Goal: Contribute content: Contribute content

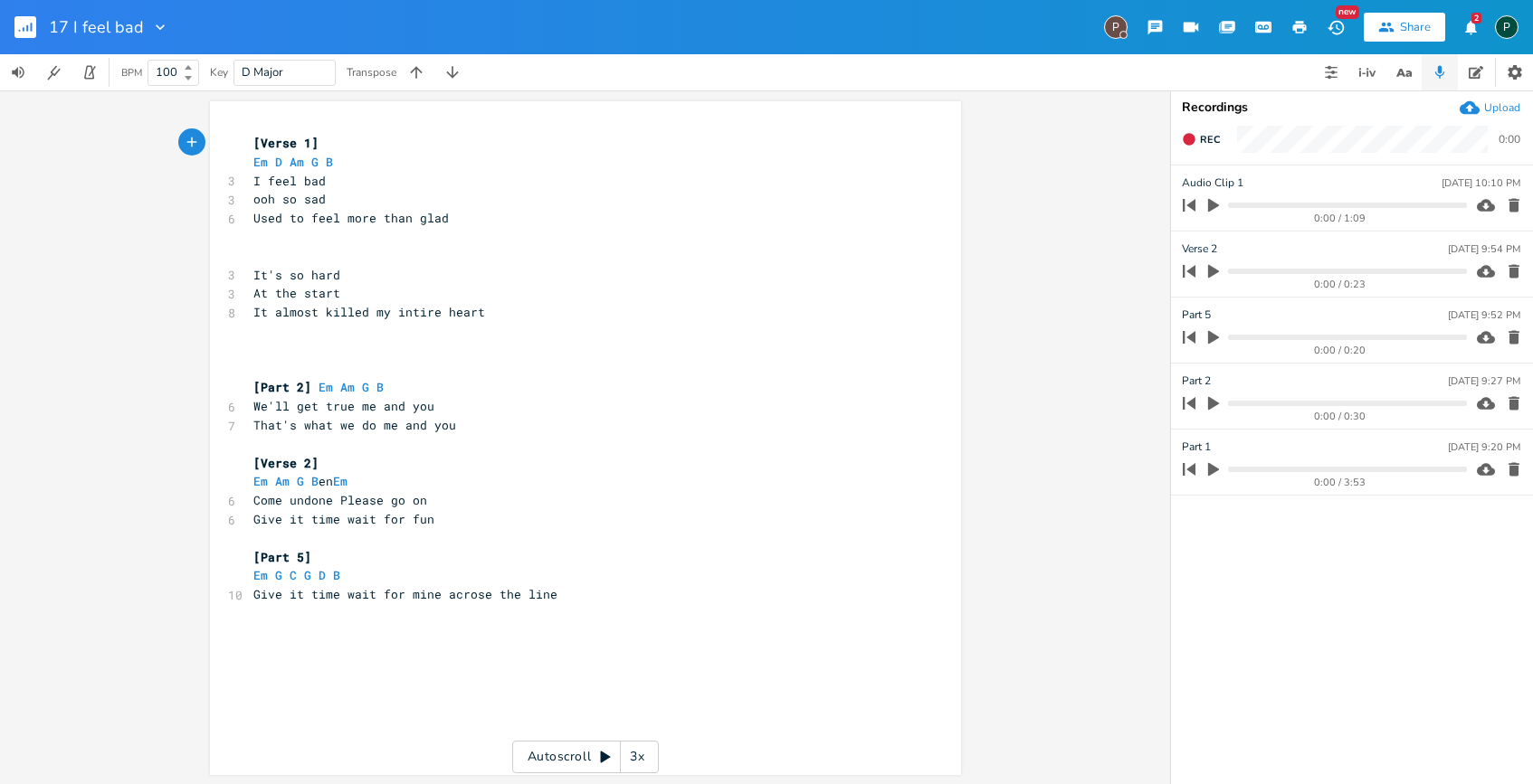
click at [1204, 477] on button "button" at bounding box center [1214, 469] width 24 height 29
click at [1214, 470] on icon "button" at bounding box center [1213, 469] width 15 height 15
click at [1194, 142] on icon "button" at bounding box center [1189, 139] width 15 height 15
click at [283, 250] on pre "​" at bounding box center [576, 256] width 653 height 19
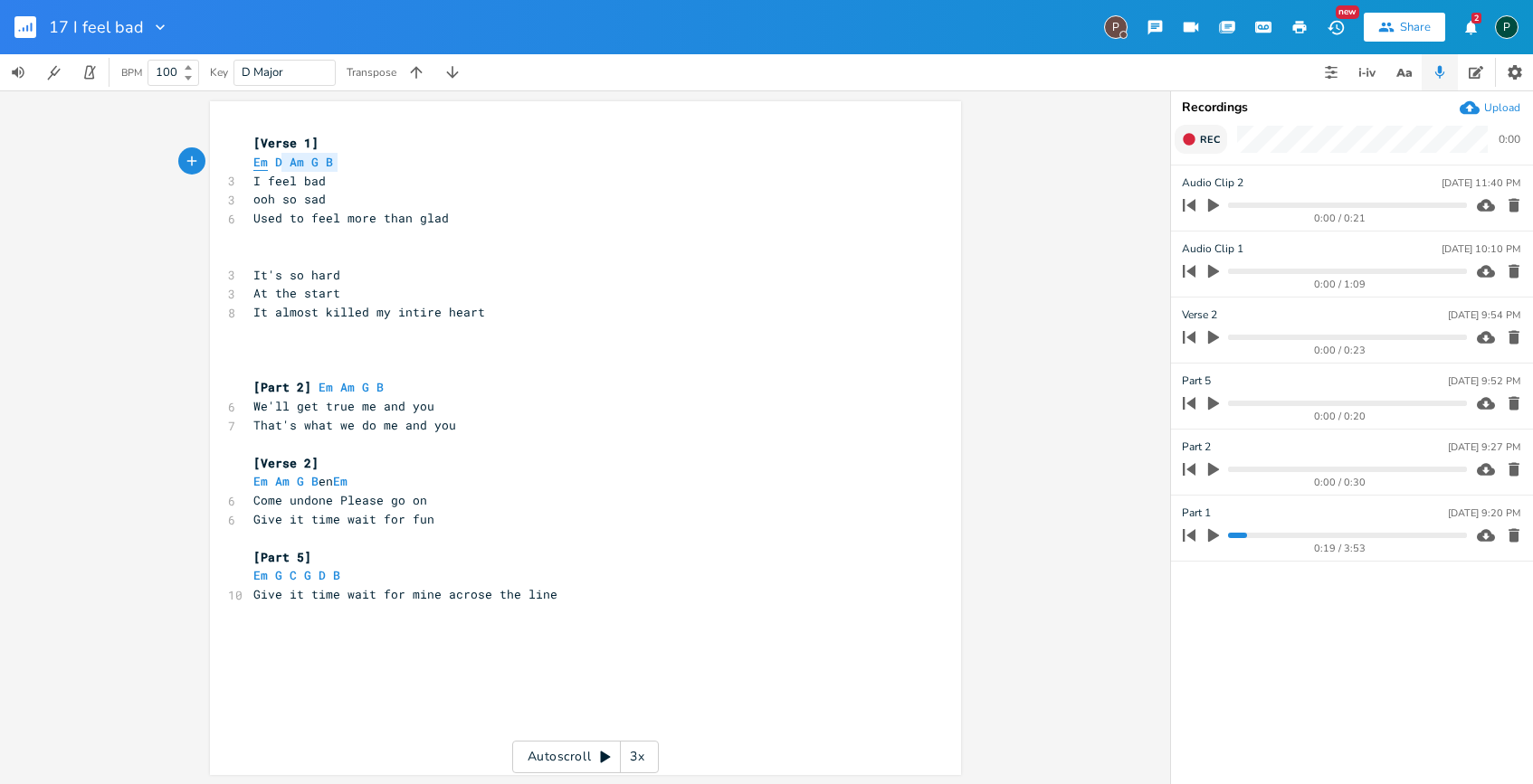
type textarea "Em D Am G B"
drag, startPoint x: 351, startPoint y: 154, endPoint x: 246, endPoint y: 154, distance: 105.0
click at [250, 154] on pre "Em D Am G B" at bounding box center [576, 161] width 653 height 19
click at [267, 266] on pre "It's so hard" at bounding box center [576, 275] width 653 height 19
click at [250, 266] on pre "It's so hard" at bounding box center [576, 275] width 653 height 19
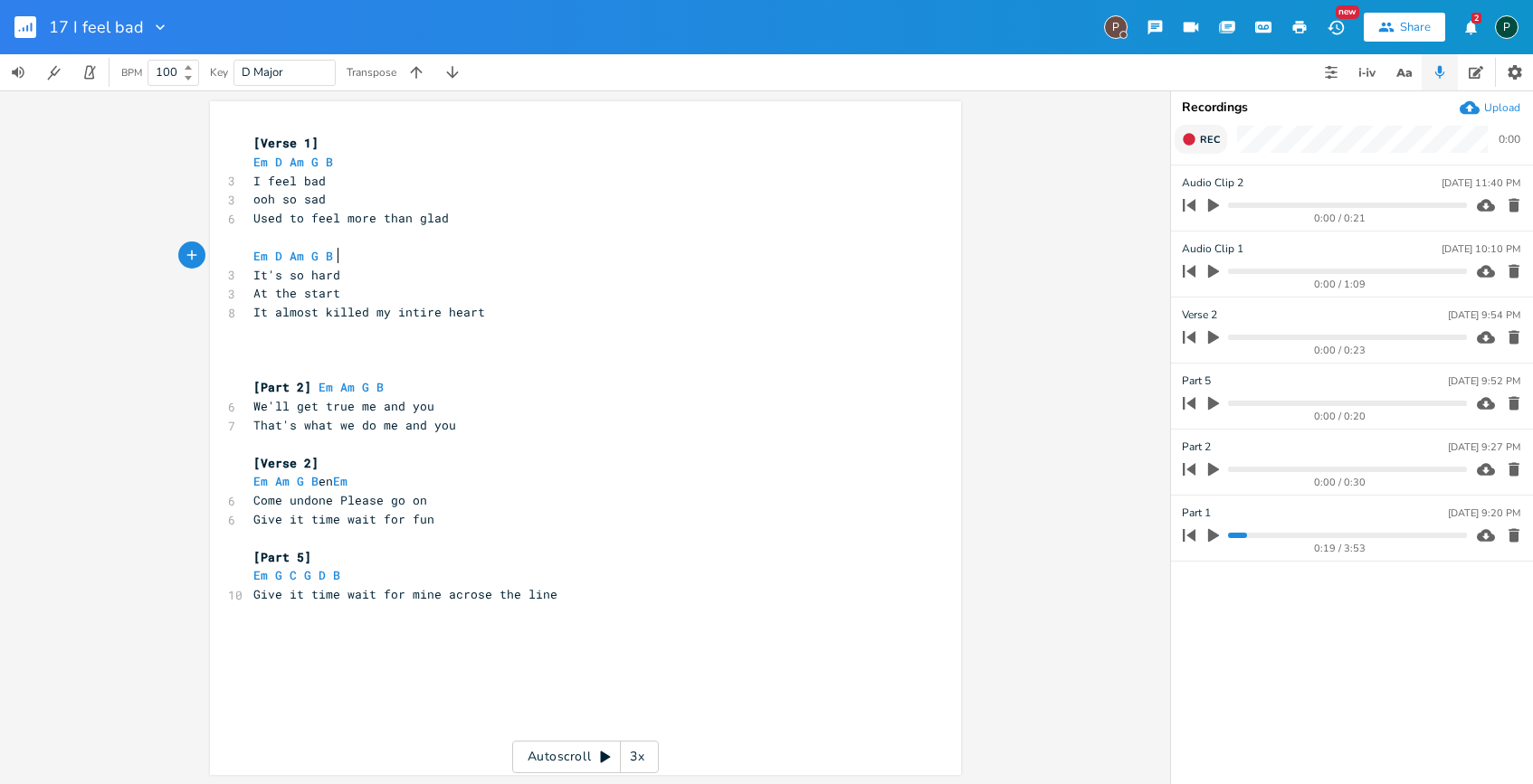
click at [300, 260] on span "Em D Am G B" at bounding box center [296, 256] width 87 height 16
click at [1196, 135] on button "Rec" at bounding box center [1200, 138] width 53 height 29
drag, startPoint x: 1196, startPoint y: 135, endPoint x: 1183, endPoint y: 149, distance: 19.1
click at [1196, 135] on button "End" at bounding box center [1201, 138] width 54 height 29
click at [365, 260] on pre "Em D Am G B" at bounding box center [576, 256] width 653 height 19
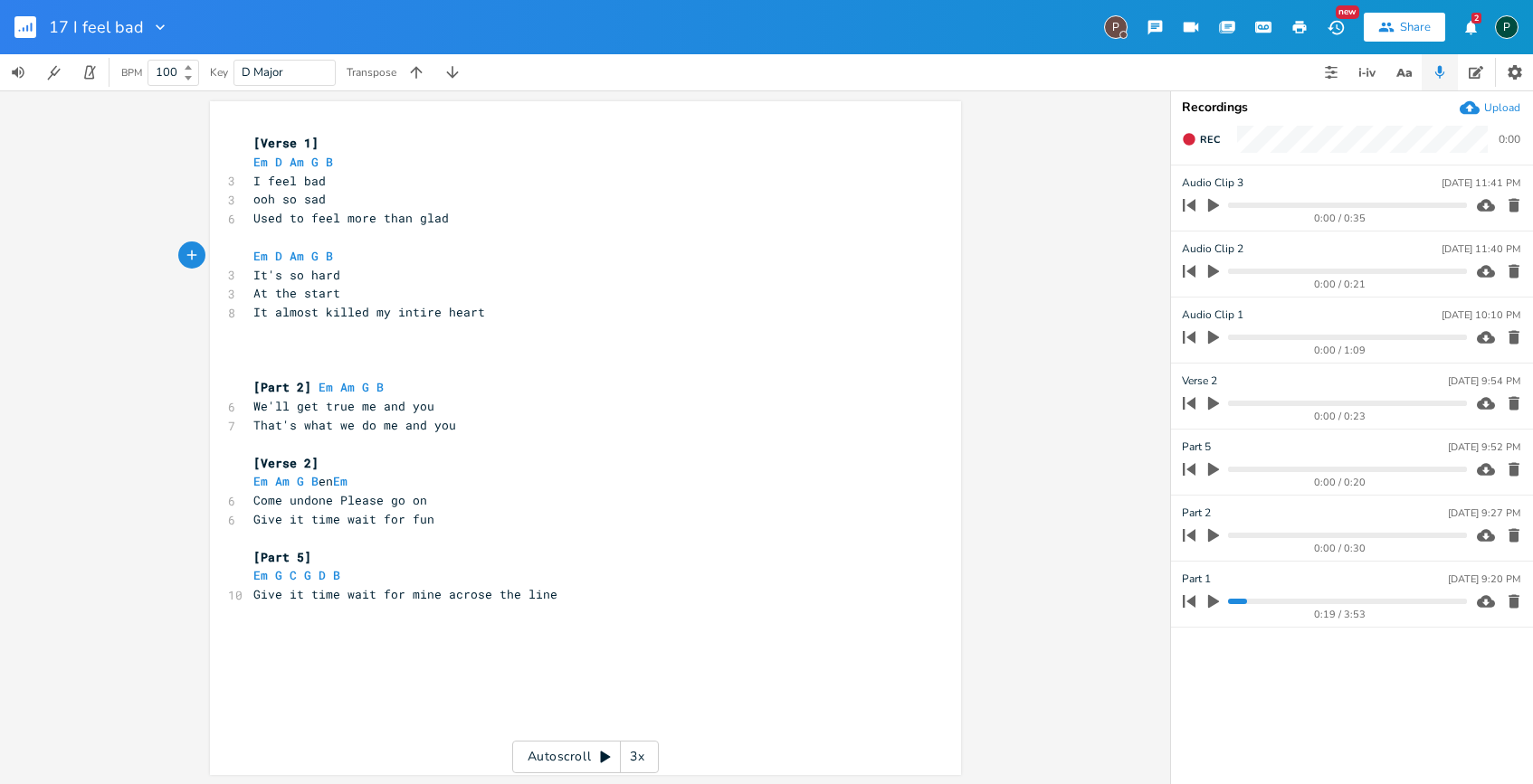
click at [313, 254] on span "Em D Am G B" at bounding box center [296, 256] width 87 height 16
type textarea "C"
type textarea "Em D Am G C B"
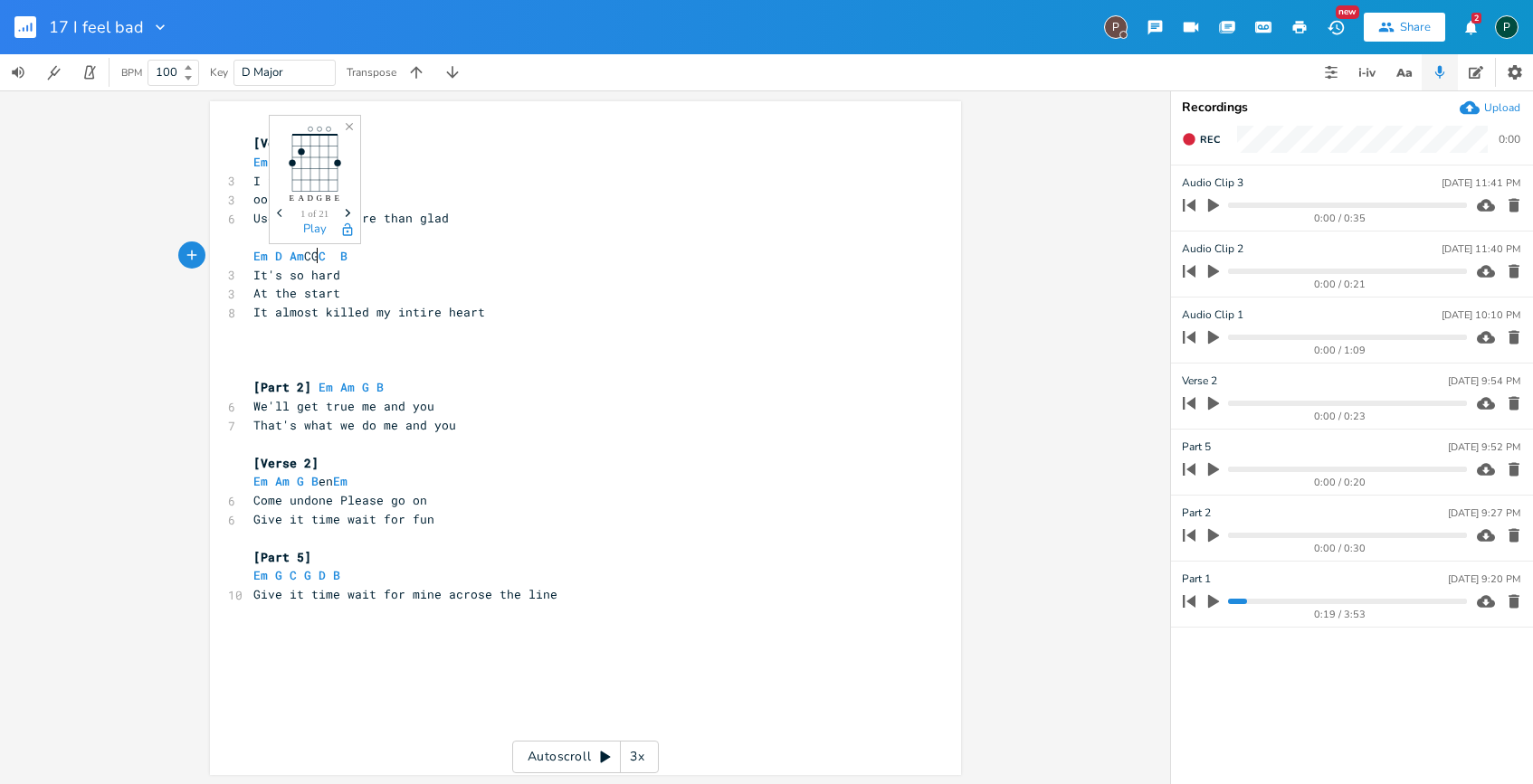
scroll to position [0, 7]
type textarea "C"
drag, startPoint x: 290, startPoint y: 298, endPoint x: 247, endPoint y: 296, distance: 43.0
click at [253, 296] on span "At the start" at bounding box center [296, 293] width 87 height 16
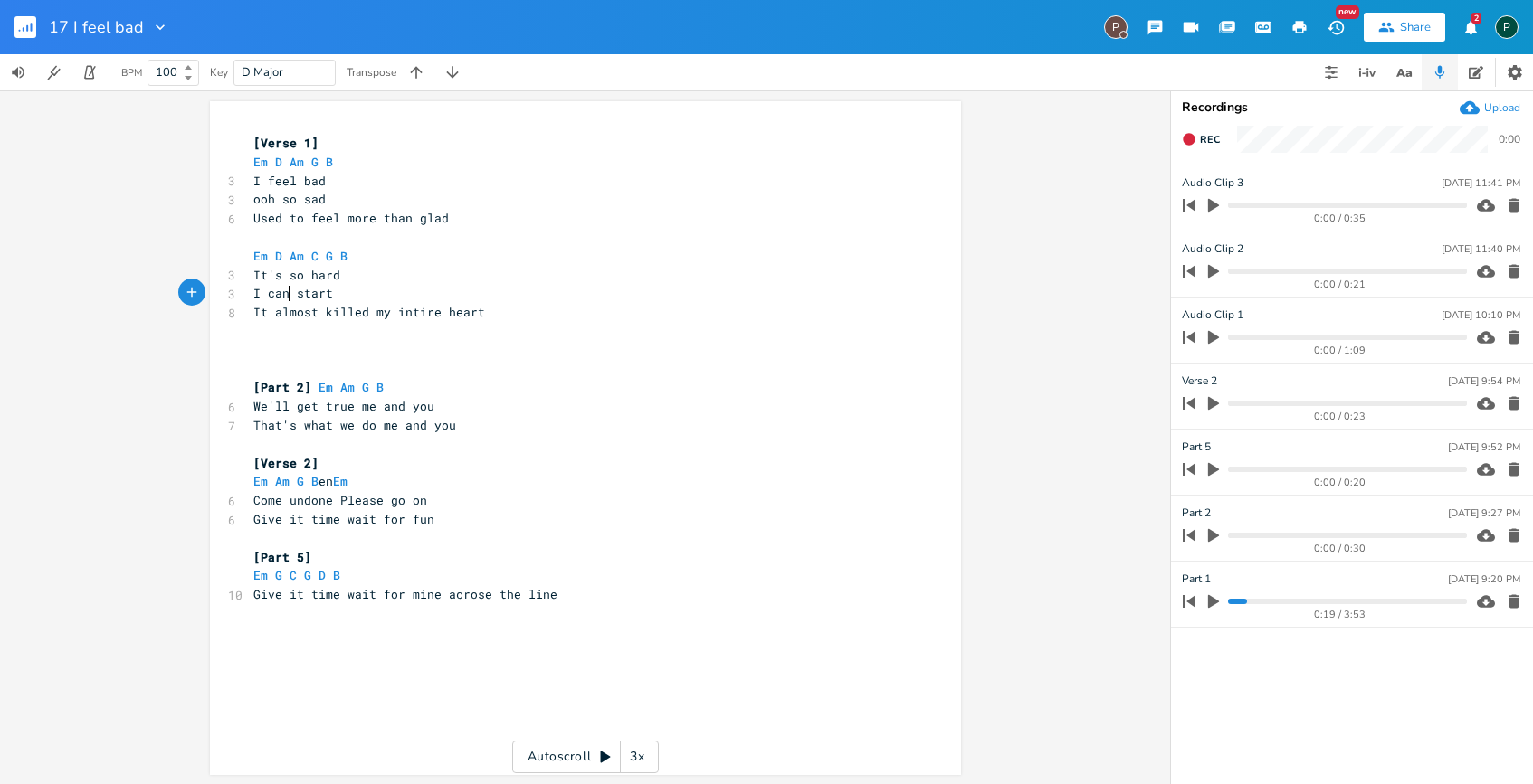
type textarea "I cant"
type textarea "'t"
click at [256, 293] on span "I can't start" at bounding box center [300, 293] width 94 height 16
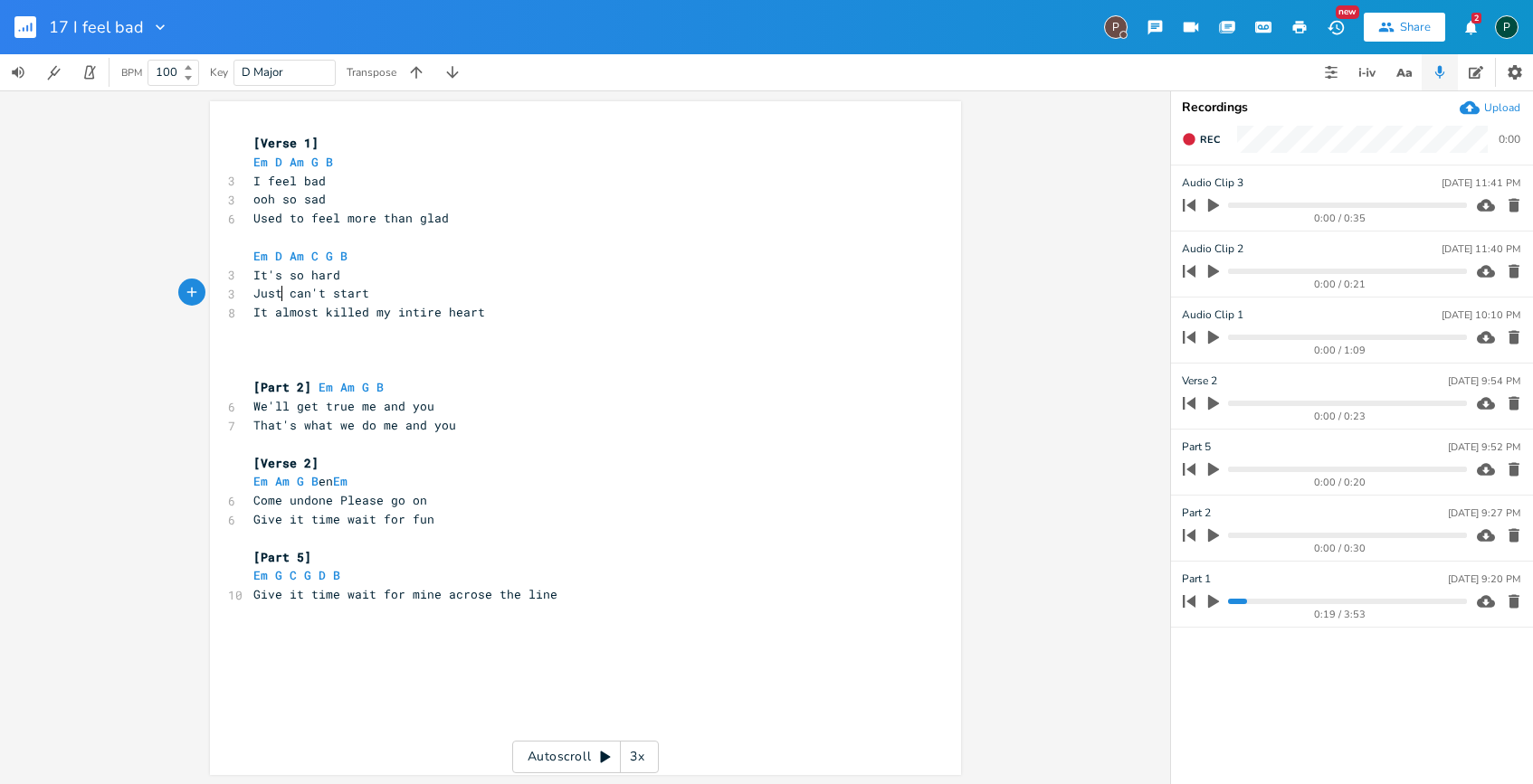
type textarea "Just"
click at [432, 318] on span "It almost killed my intire heart" at bounding box center [369, 312] width 231 height 16
click at [1211, 198] on icon "button" at bounding box center [1213, 205] width 16 height 16
click at [1211, 198] on icon "button" at bounding box center [1213, 205] width 15 height 15
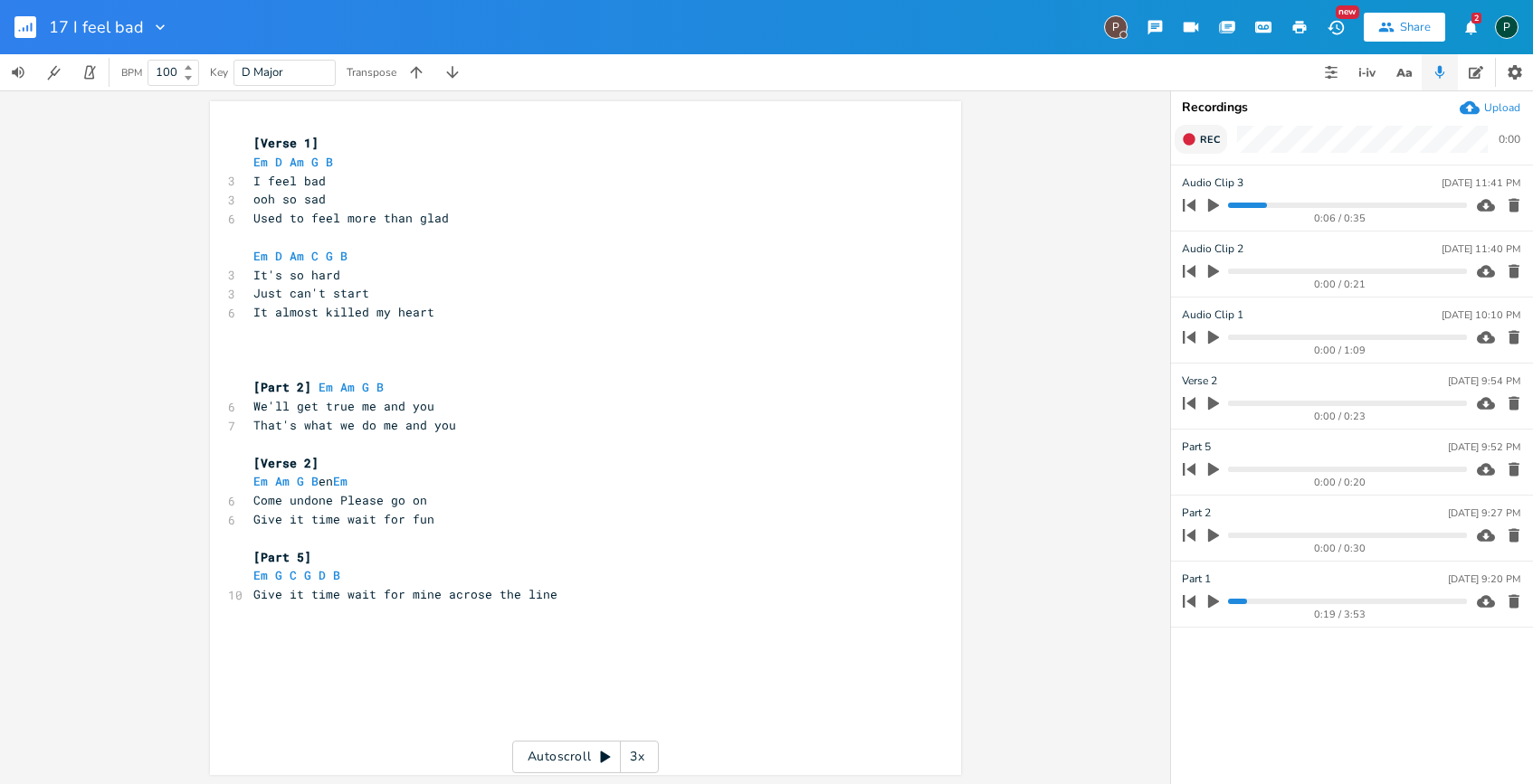
click at [1187, 126] on button "Rec" at bounding box center [1200, 138] width 53 height 29
click at [1505, 335] on icon "button" at bounding box center [1514, 338] width 18 height 18
click at [1211, 212] on icon "button" at bounding box center [1213, 205] width 16 height 16
click at [1509, 201] on icon "button" at bounding box center [1513, 206] width 11 height 14
click at [1212, 211] on icon "button" at bounding box center [1213, 205] width 16 height 16
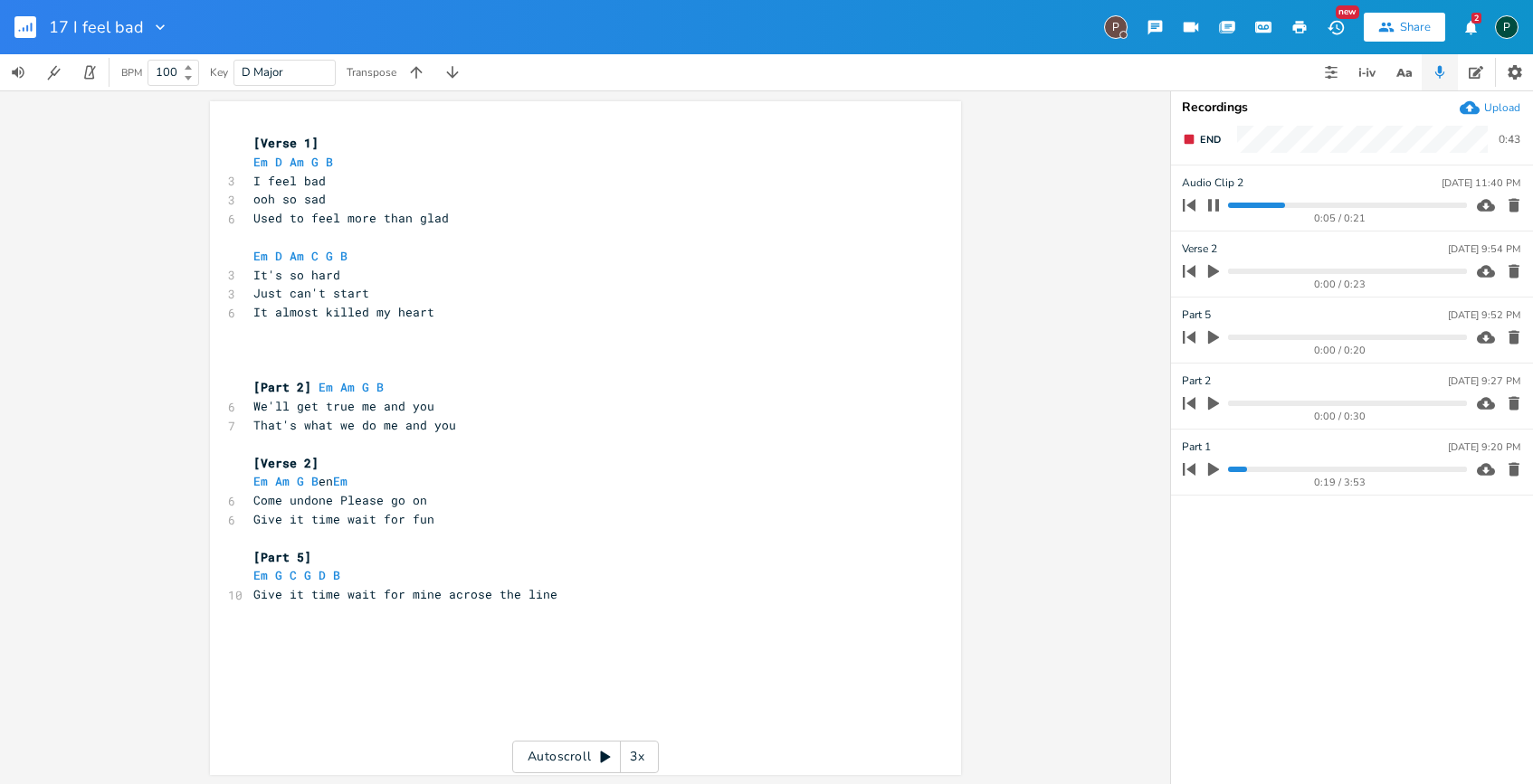
click at [1218, 200] on icon "button" at bounding box center [1213, 205] width 11 height 12
click at [1212, 462] on icon "button" at bounding box center [1213, 469] width 16 height 16
click at [1238, 470] on progress at bounding box center [1347, 468] width 238 height 5
click at [1232, 470] on progress at bounding box center [1347, 468] width 238 height 5
click at [1229, 468] on progress at bounding box center [1347, 468] width 238 height 5
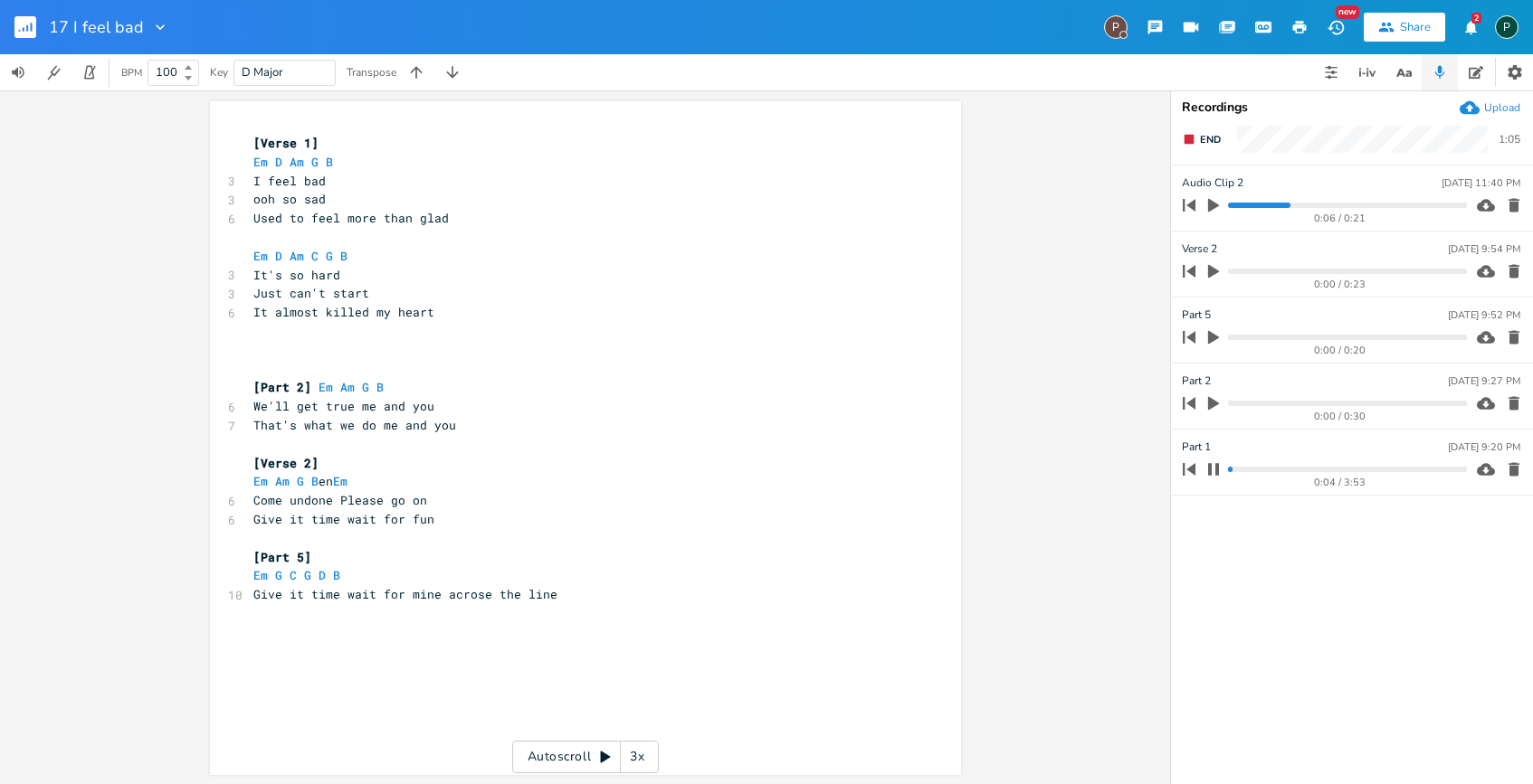
click at [1217, 465] on icon "button" at bounding box center [1213, 469] width 11 height 12
click at [1197, 142] on button "End" at bounding box center [1201, 138] width 54 height 29
click at [1205, 146] on button "Rec" at bounding box center [1200, 138] width 53 height 29
click at [1205, 146] on button "End" at bounding box center [1201, 138] width 54 height 29
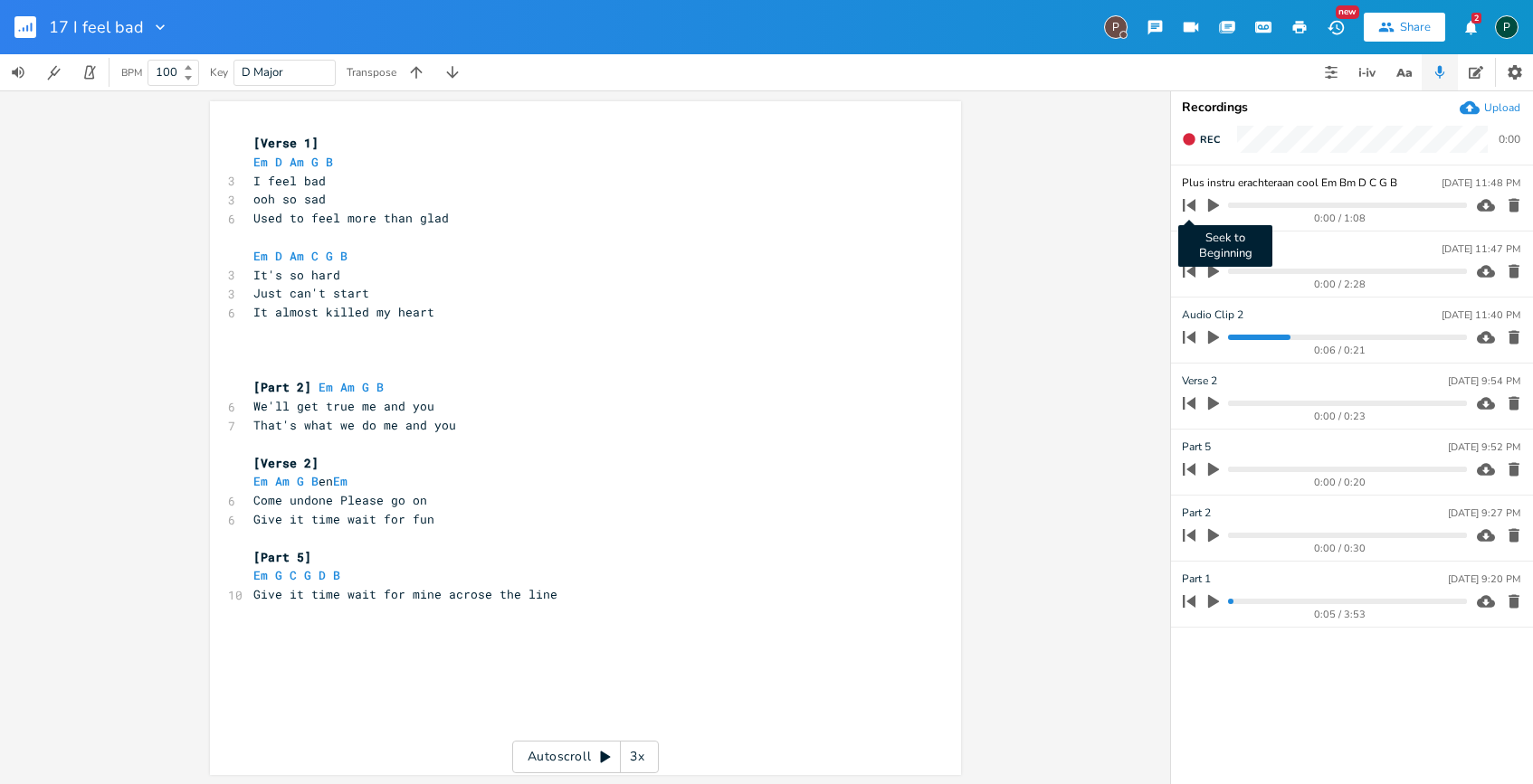
type input "Plus instru erachteraan cool Em Bm D C G B"
click at [1198, 201] on icon "button" at bounding box center [1188, 204] width 25 height 25
drag, startPoint x: 1350, startPoint y: 183, endPoint x: 1340, endPoint y: 181, distance: 10.2
click at [1340, 181] on input "Plus instru erachteraan cool Em Bm D C G B" at bounding box center [1291, 182] width 218 height 16
drag, startPoint x: 1357, startPoint y: 183, endPoint x: 1320, endPoint y: 183, distance: 37.0
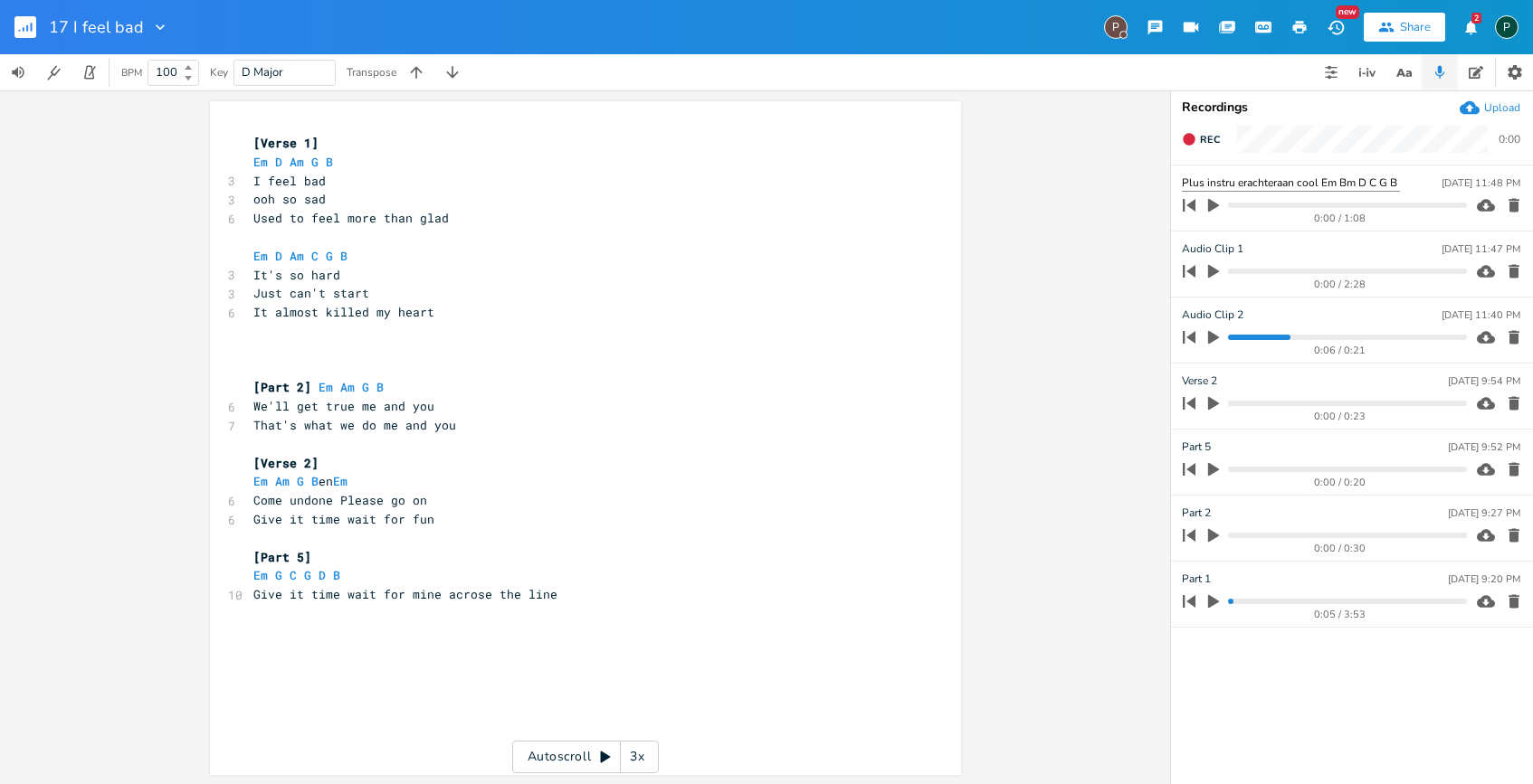
click at [1320, 183] on input "Plus instru erachteraan cool Em Bm D C G B" at bounding box center [1291, 182] width 218 height 17
click at [1360, 177] on input "Plus instru erachteraan cool Em Bm D C G B" at bounding box center [1291, 182] width 218 height 17
type input "Plus instru erachteraan cool Em Bm Em Bm D C G B"
click at [1276, 636] on ul "Plus instru erachteraan cool Em Bm Em Bm D C G B [DATE] 11:48 PM 0:00 / 1:08 Au…" at bounding box center [1352, 474] width 362 height 618
click at [1431, 180] on input "Plus instru erachteraan cool Em Bm Em Bm D C G B" at bounding box center [1312, 182] width 259 height 17
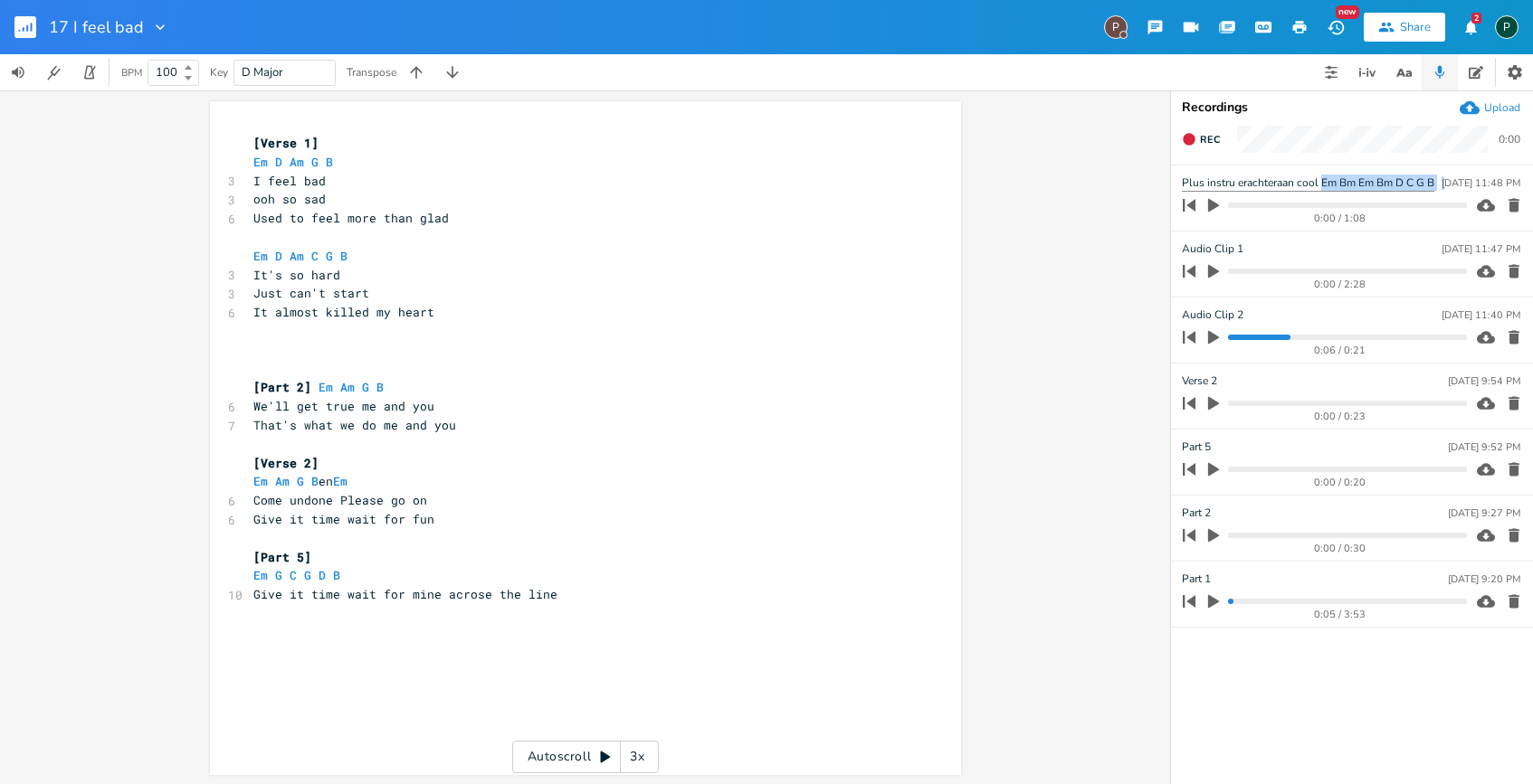
drag, startPoint x: 1442, startPoint y: 182, endPoint x: 1319, endPoint y: 186, distance: 123.1
click at [272, 341] on pre "​" at bounding box center [576, 350] width 653 height 19
click at [256, 349] on pre "​" at bounding box center [576, 350] width 653 height 19
type textarea "erachteraan cool"
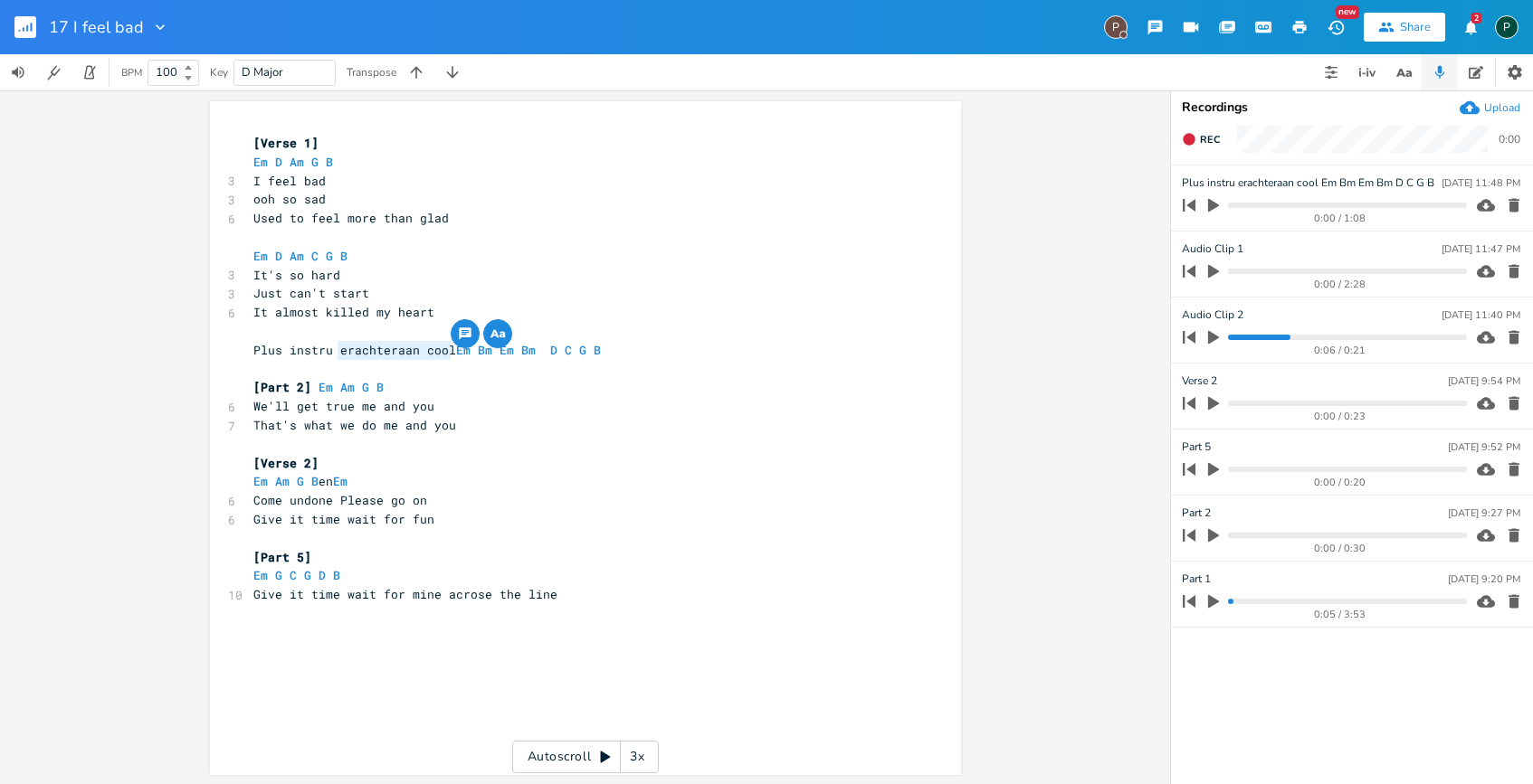
drag, startPoint x: 445, startPoint y: 350, endPoint x: 333, endPoint y: 350, distance: 112.0
click at [333, 350] on span "Plus instru erachteraan cool Em Bm Em Bm D C G B" at bounding box center [431, 350] width 355 height 16
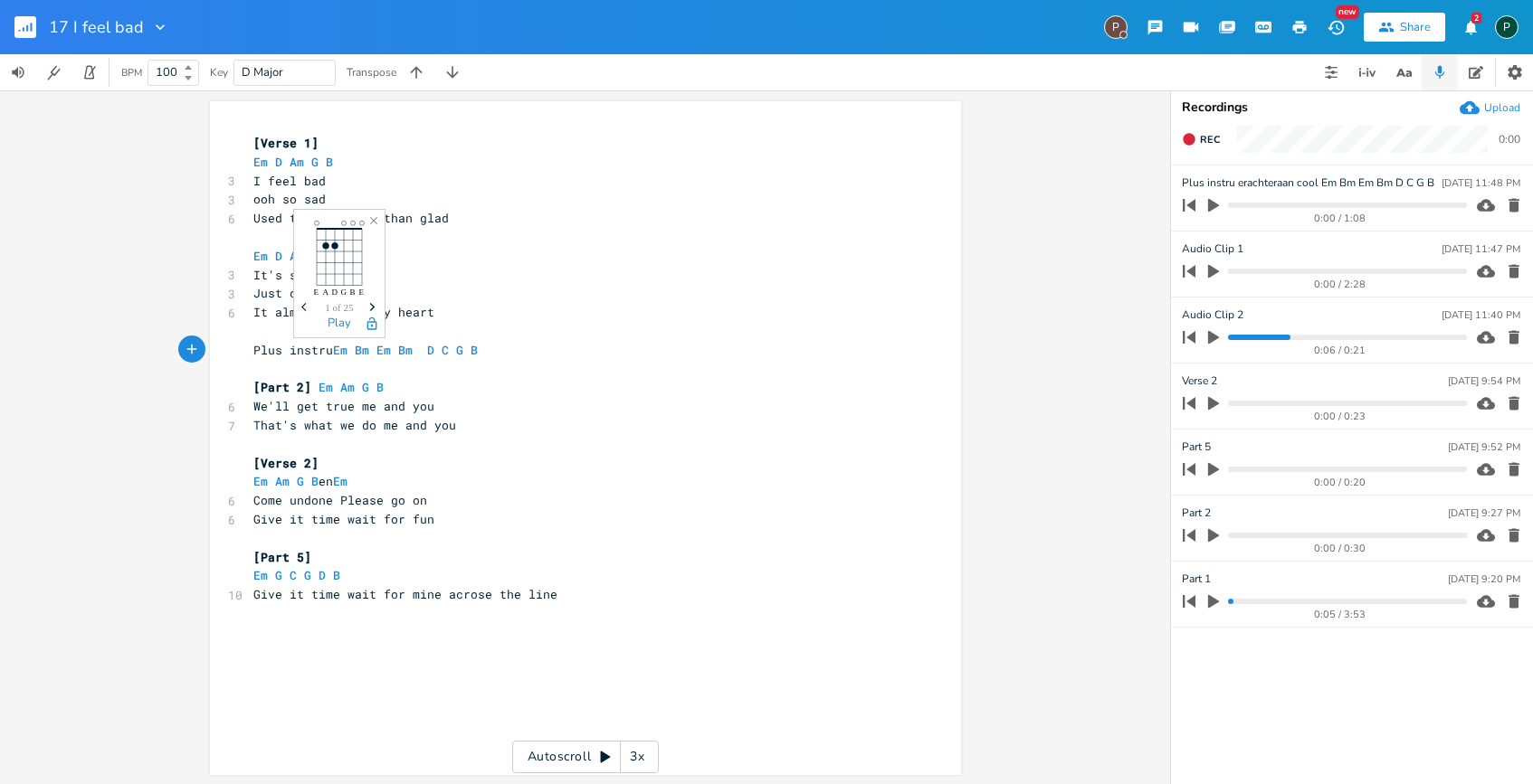
type textarea "}"
type textarea "]"
type textarea "{"
type textarea "["
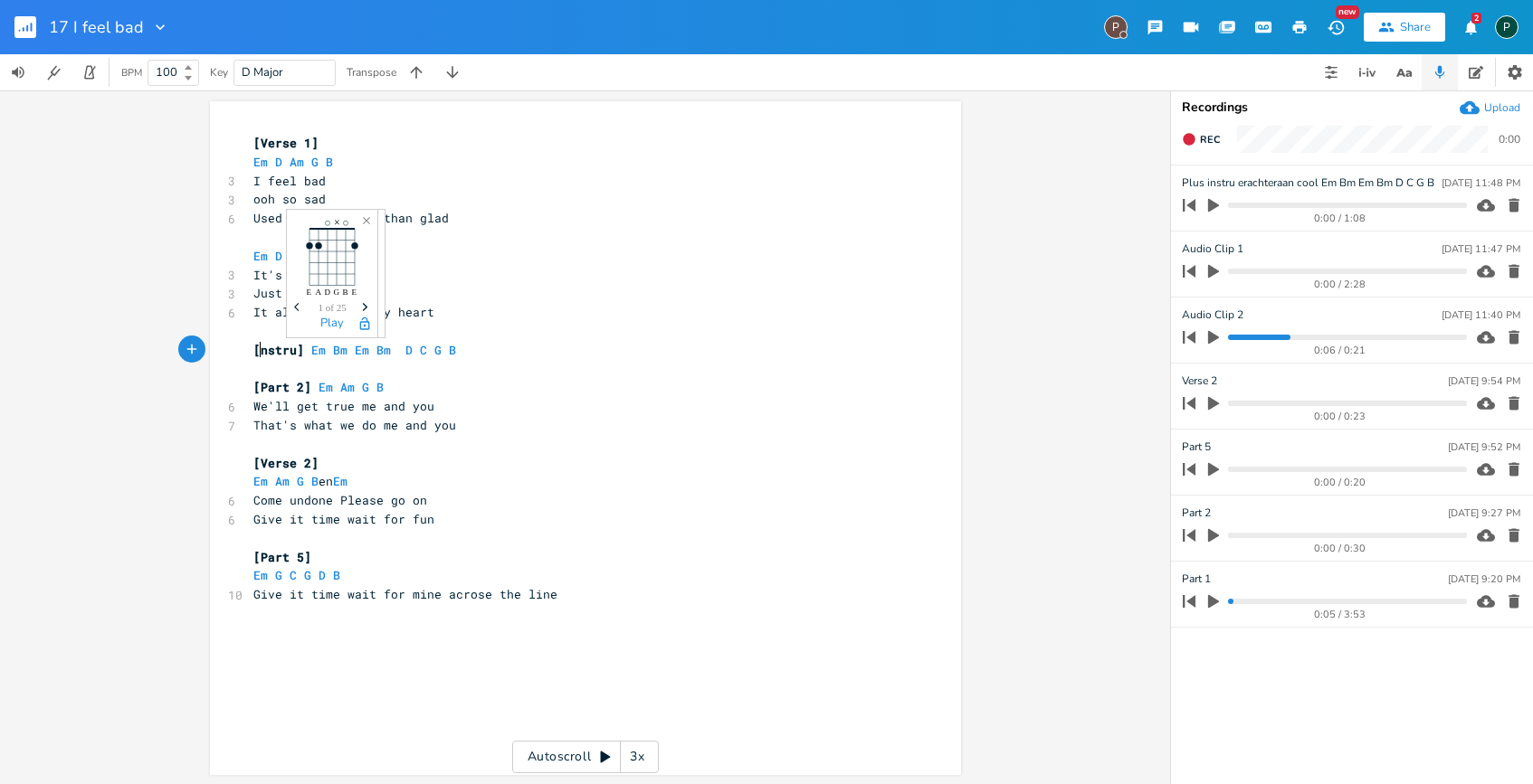
click at [640, 249] on pre "Em D Am C G B" at bounding box center [576, 256] width 653 height 19
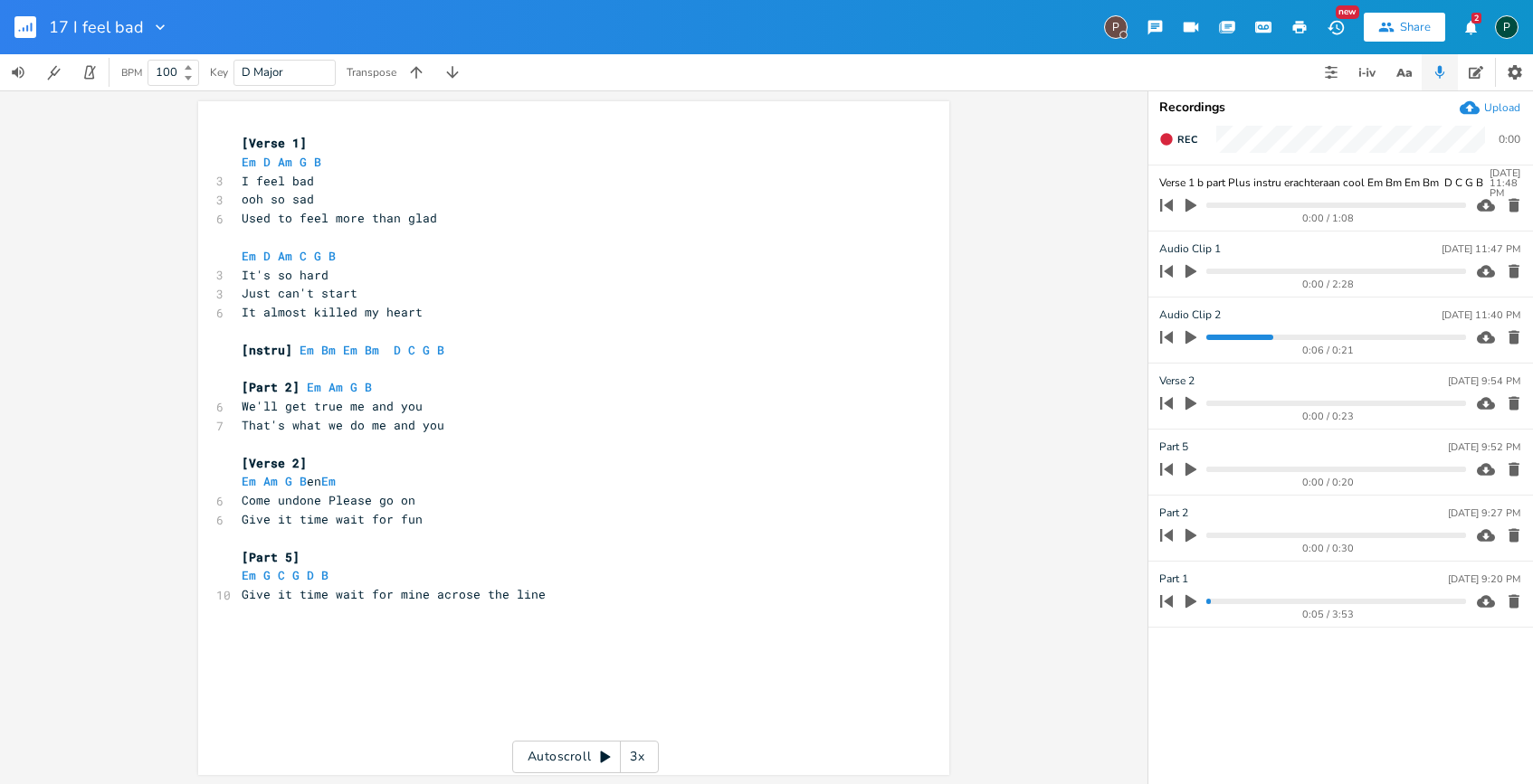
type input "Verse 1 b part Plus instru erachteraan cool Em Bm Em Bm D C G B"
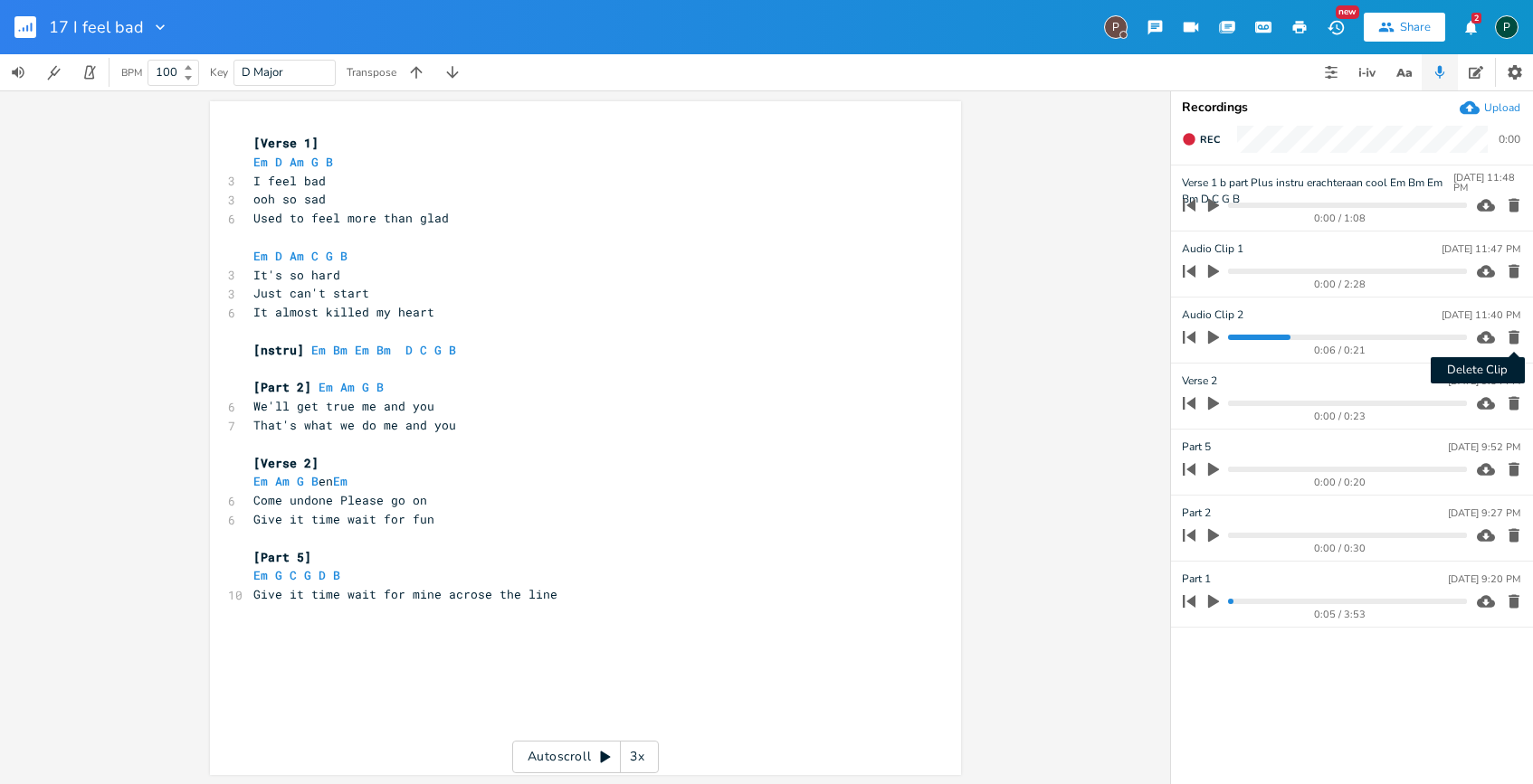
click at [1522, 336] on icon "button" at bounding box center [1514, 338] width 18 height 18
click at [1515, 265] on icon "button" at bounding box center [1513, 272] width 11 height 14
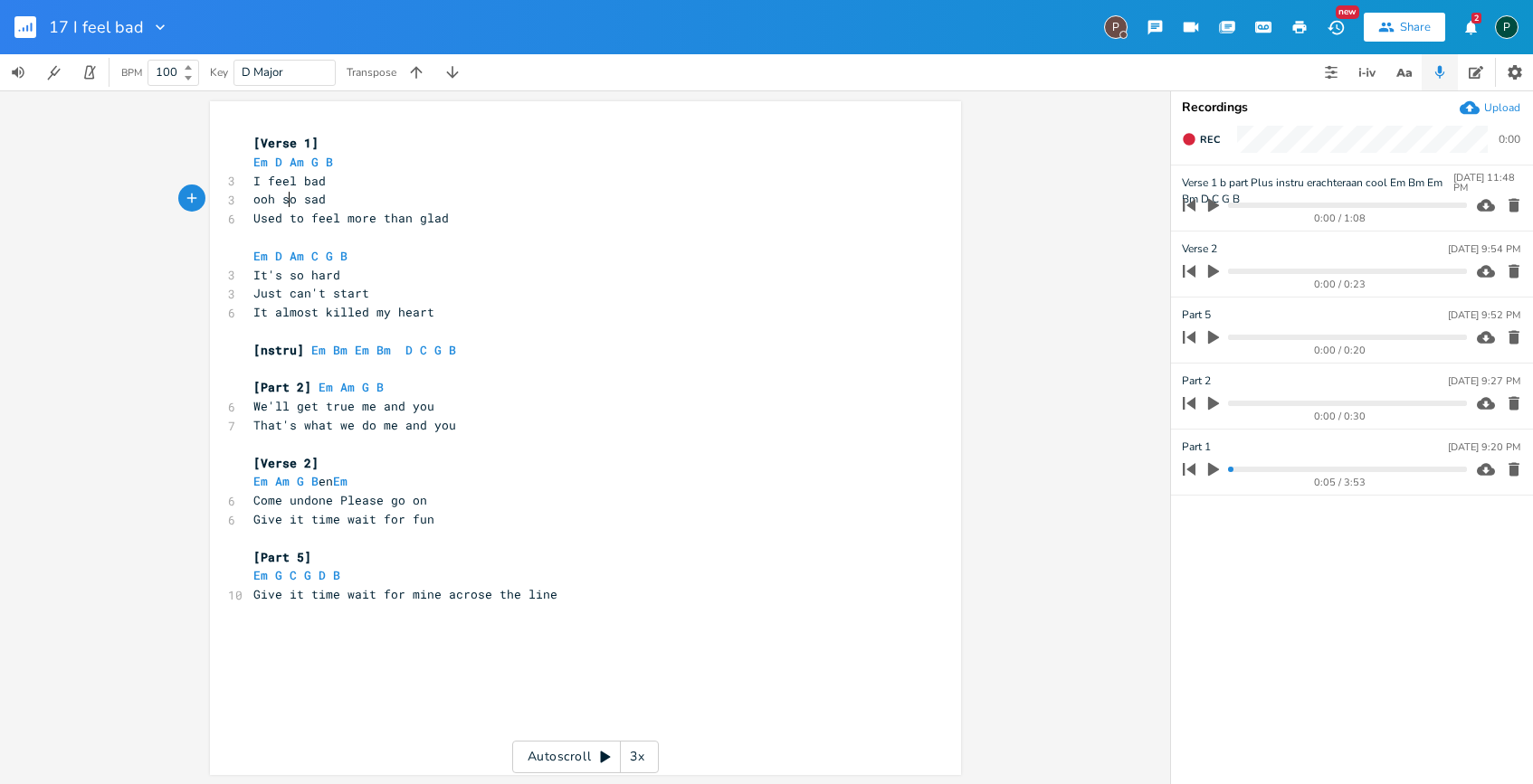
scroll to position [0, 0]
type textarea "ooh s"
drag, startPoint x: 285, startPoint y: 196, endPoint x: 241, endPoint y: 196, distance: 44.0
click at [241, 196] on div "ooh s x [Verse 1] Em D Am G B 3 I feel bad 3 ooh so sad 6 Used to feel more tha…" at bounding box center [585, 438] width 751 height 673
click at [1217, 201] on icon "button" at bounding box center [1213, 205] width 16 height 16
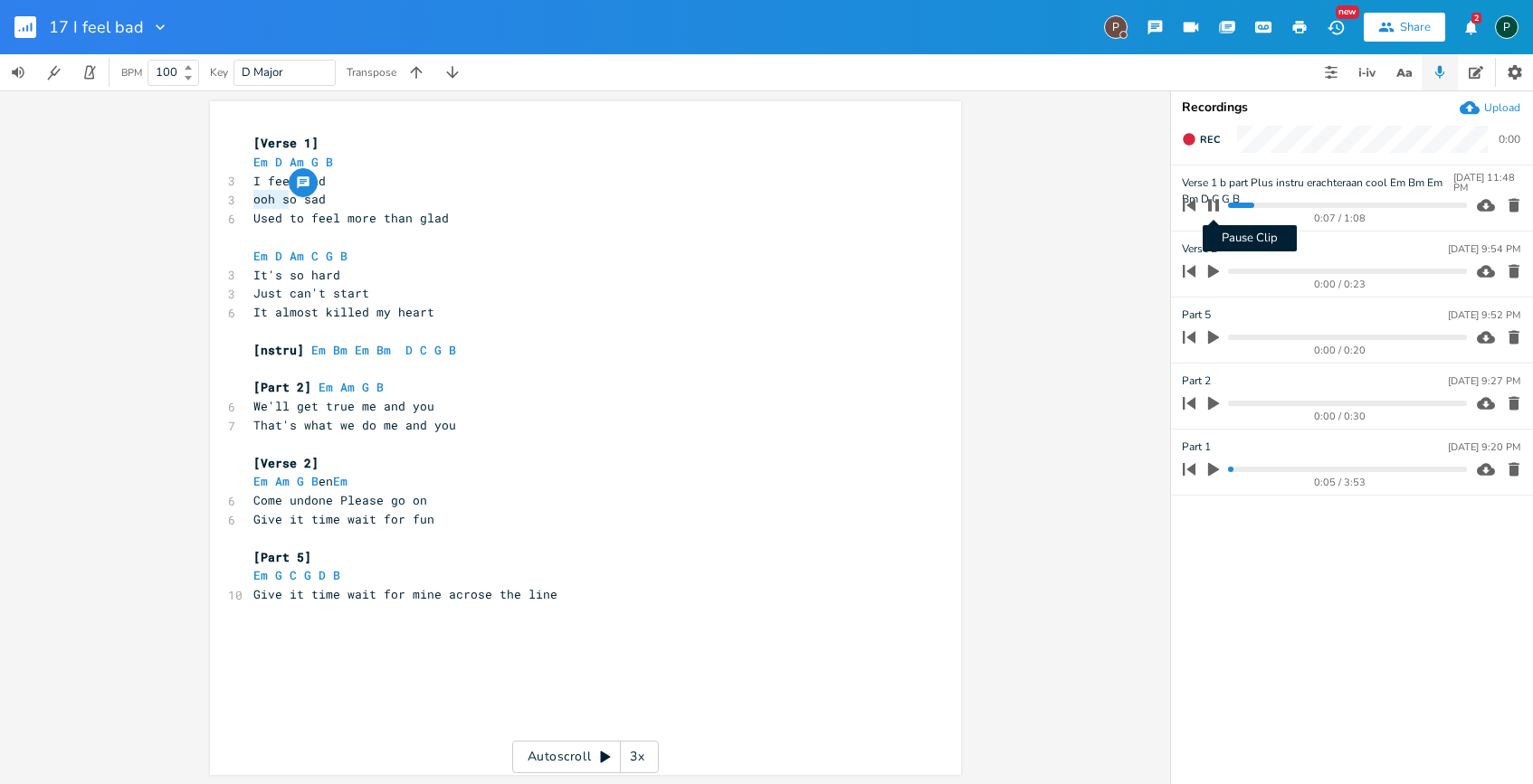
click at [1213, 208] on icon "button" at bounding box center [1213, 205] width 15 height 15
click at [1210, 266] on icon "button" at bounding box center [1213, 272] width 11 height 14
click at [1210, 266] on icon "button" at bounding box center [1213, 271] width 11 height 12
click at [1211, 466] on icon "button" at bounding box center [1213, 470] width 11 height 14
type input "Verse 1"
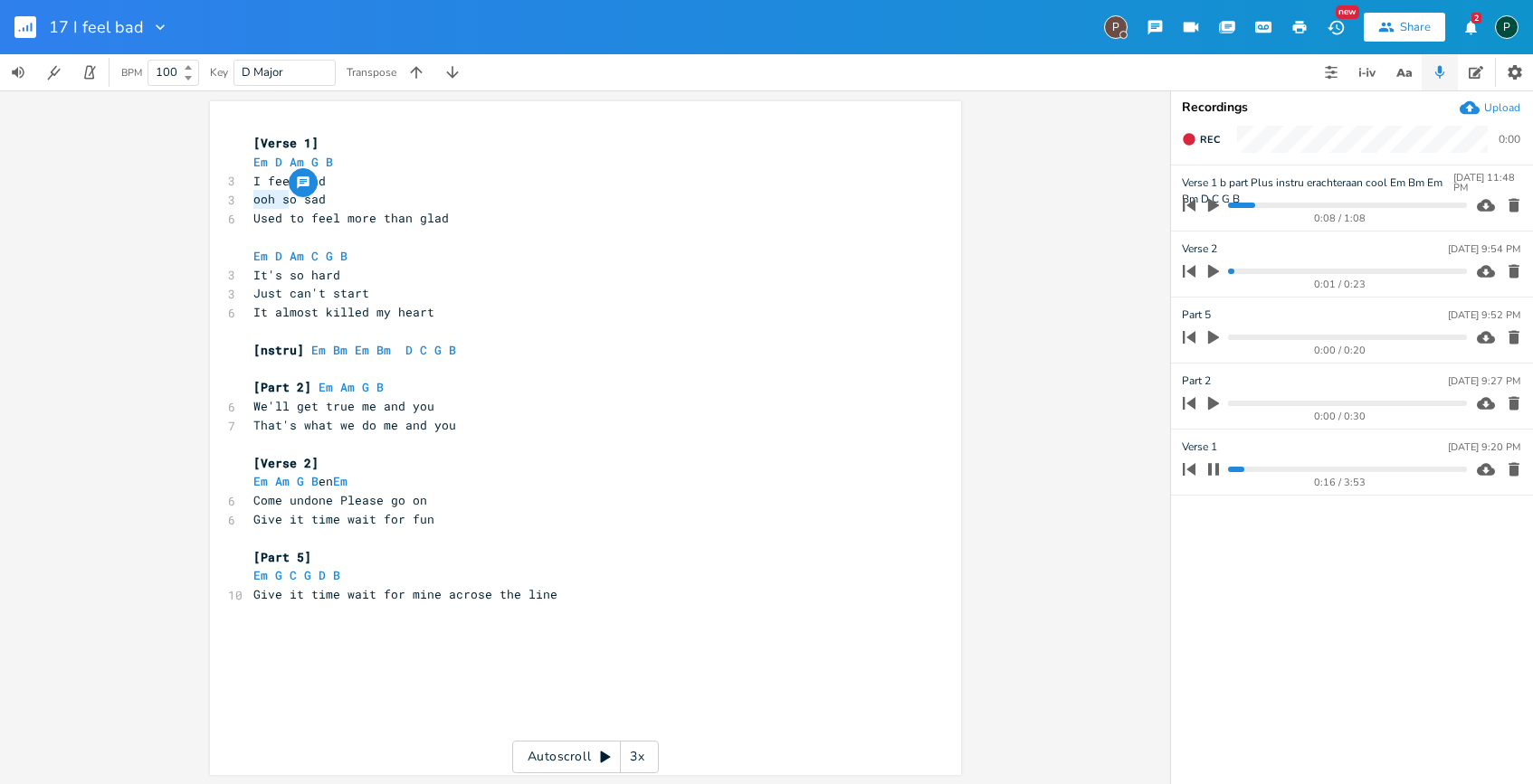
click at [1212, 466] on icon "button" at bounding box center [1213, 469] width 15 height 15
click at [1212, 466] on icon "button" at bounding box center [1213, 470] width 11 height 14
click at [1212, 466] on icon "button" at bounding box center [1213, 469] width 15 height 15
click at [1212, 466] on icon "button" at bounding box center [1213, 470] width 11 height 14
click at [1228, 466] on progress at bounding box center [1347, 468] width 238 height 5
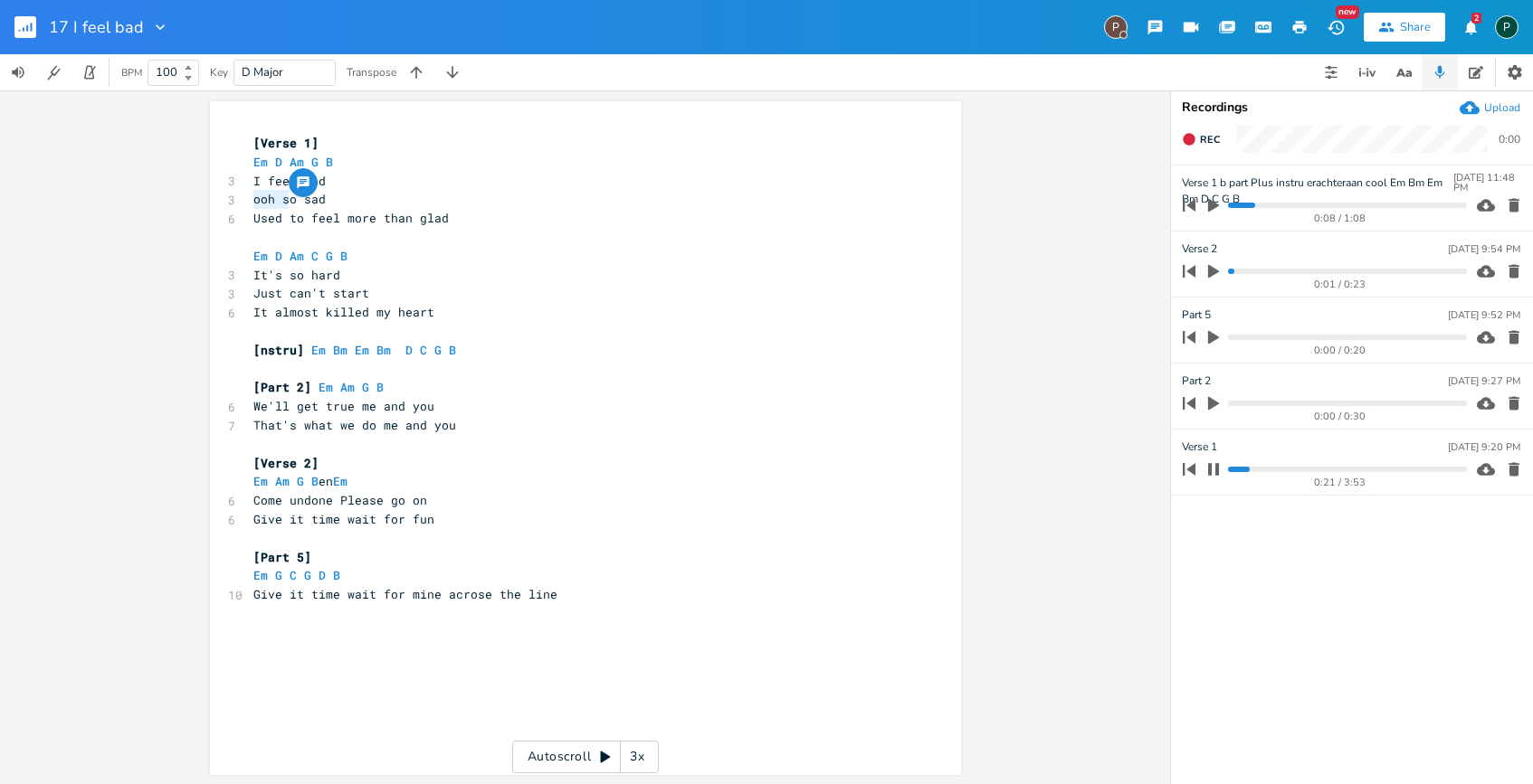
click at [1212, 466] on icon "button" at bounding box center [1213, 469] width 15 height 15
click at [1187, 147] on button "Rec" at bounding box center [1200, 138] width 53 height 29
click at [1187, 147] on button "End" at bounding box center [1201, 138] width 54 height 29
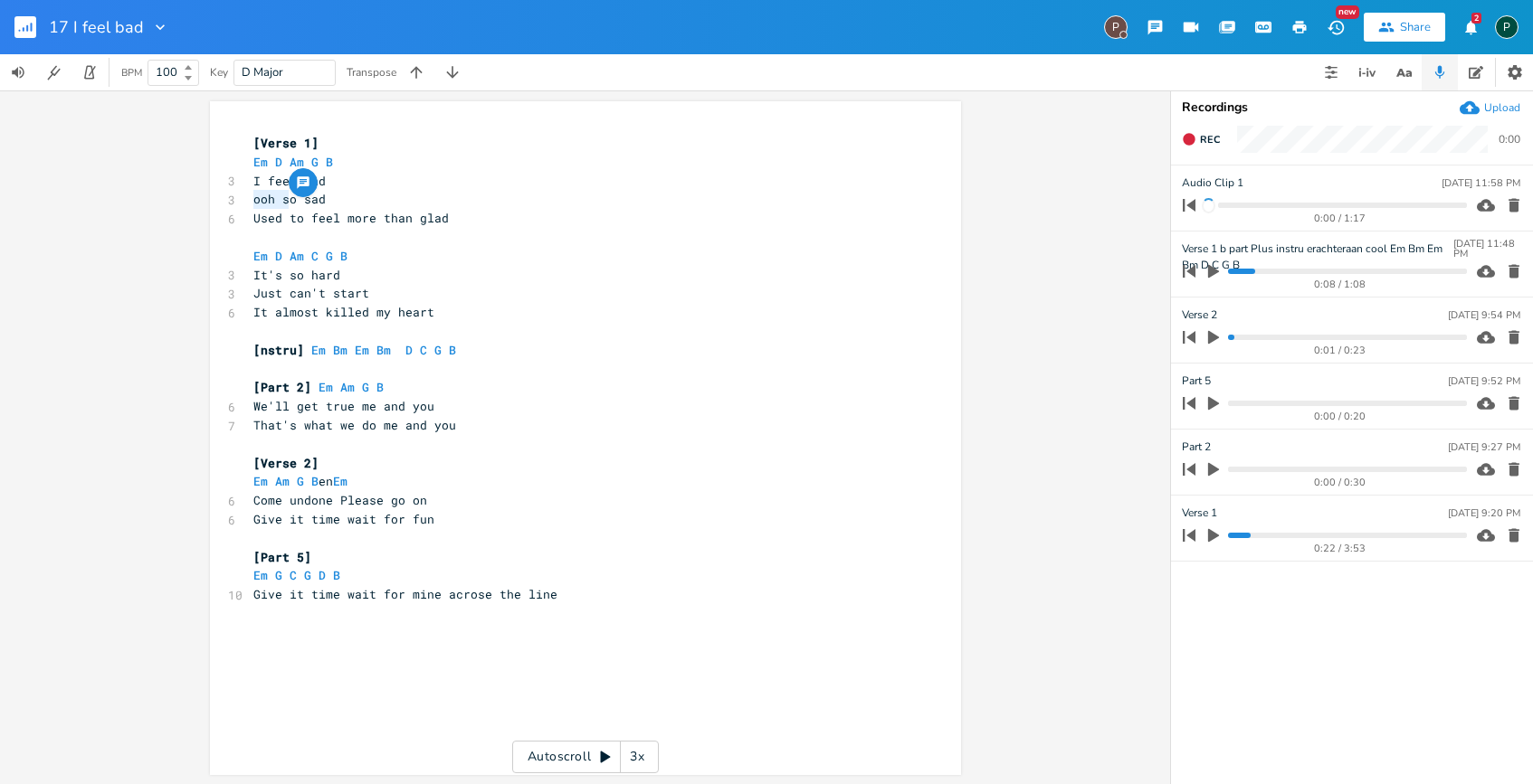
click at [1242, 182] on div "Audio Clip [DATE] 11:58 PM" at bounding box center [1352, 182] width 339 height 16
drag, startPoint x: 1238, startPoint y: 183, endPoint x: 1192, endPoint y: 181, distance: 46.0
type input "T"
type input "Verse 1 todo"
click at [1507, 270] on icon "button" at bounding box center [1514, 271] width 18 height 18
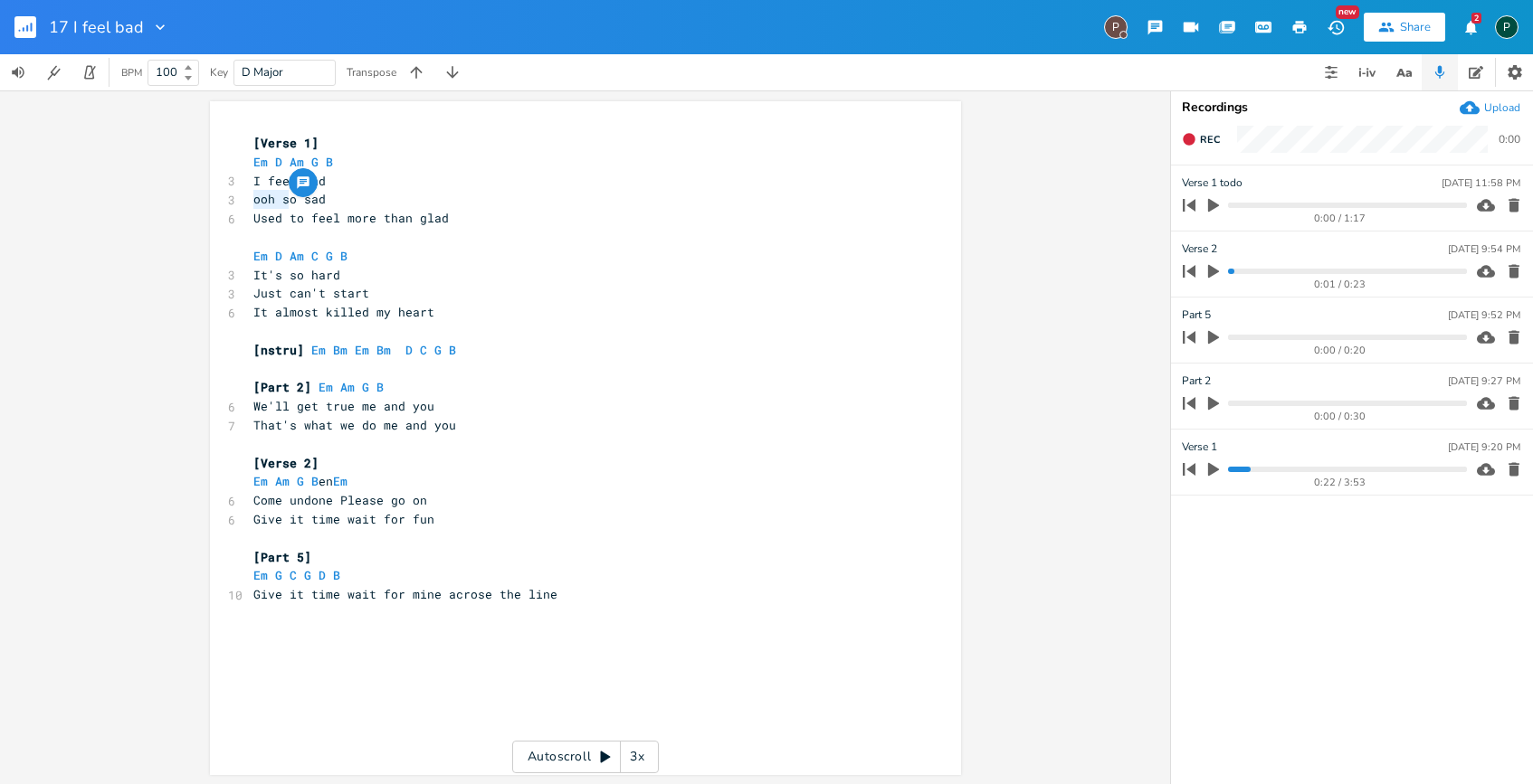
click at [1365, 466] on progress at bounding box center [1347, 468] width 238 height 5
click at [1203, 466] on button "Play Clip" at bounding box center [1214, 469] width 24 height 29
type input "First rec"
click at [1212, 470] on icon "button" at bounding box center [1213, 469] width 15 height 15
click at [1213, 399] on icon "button" at bounding box center [1213, 404] width 11 height 14
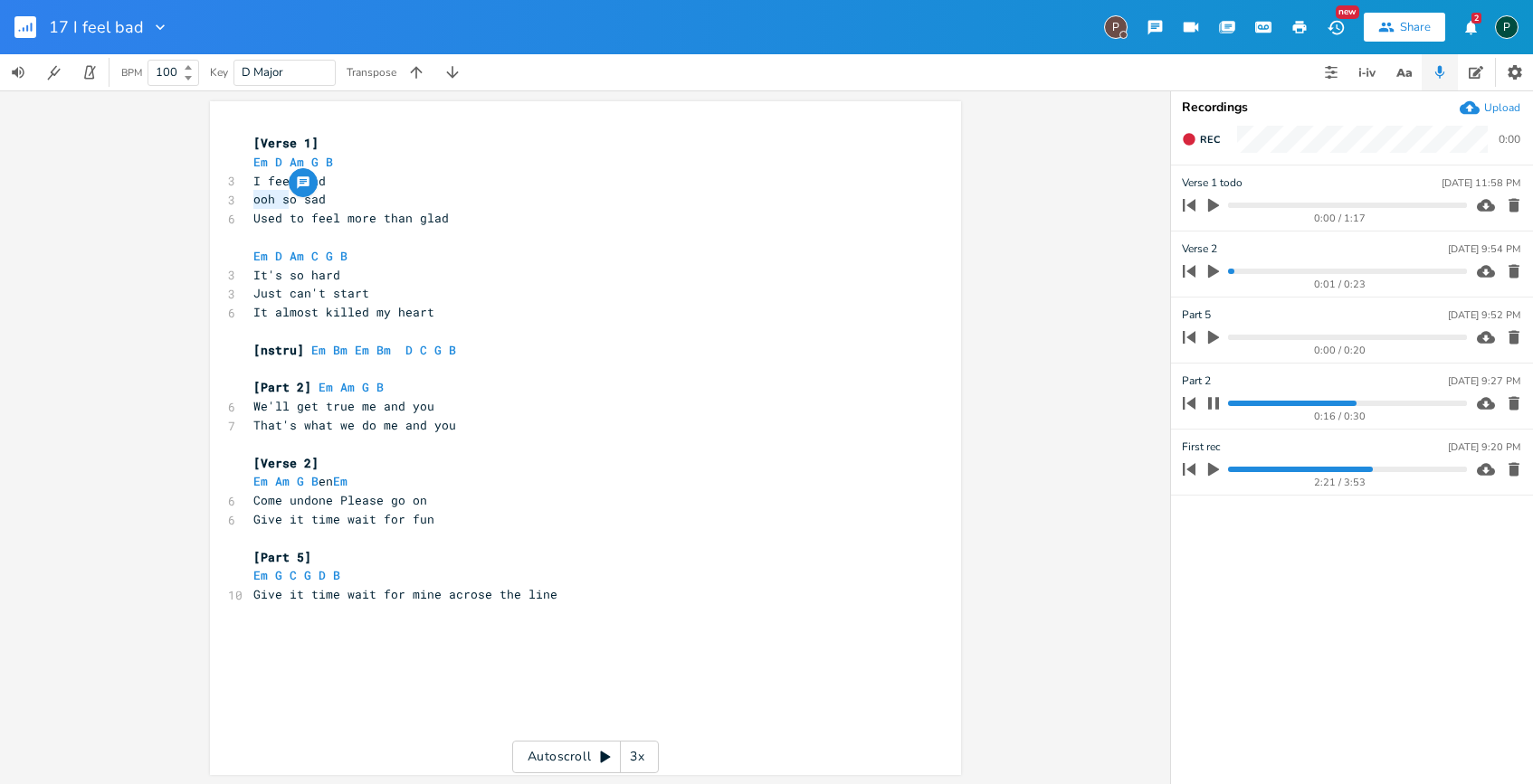
click at [1213, 399] on icon "button" at bounding box center [1213, 403] width 15 height 15
click at [1213, 399] on icon "button" at bounding box center [1213, 404] width 11 height 14
click at [1232, 401] on progress at bounding box center [1347, 402] width 238 height 5
click at [1216, 405] on icon "button" at bounding box center [1213, 403] width 11 height 12
click at [1212, 150] on button "Rec" at bounding box center [1200, 138] width 53 height 29
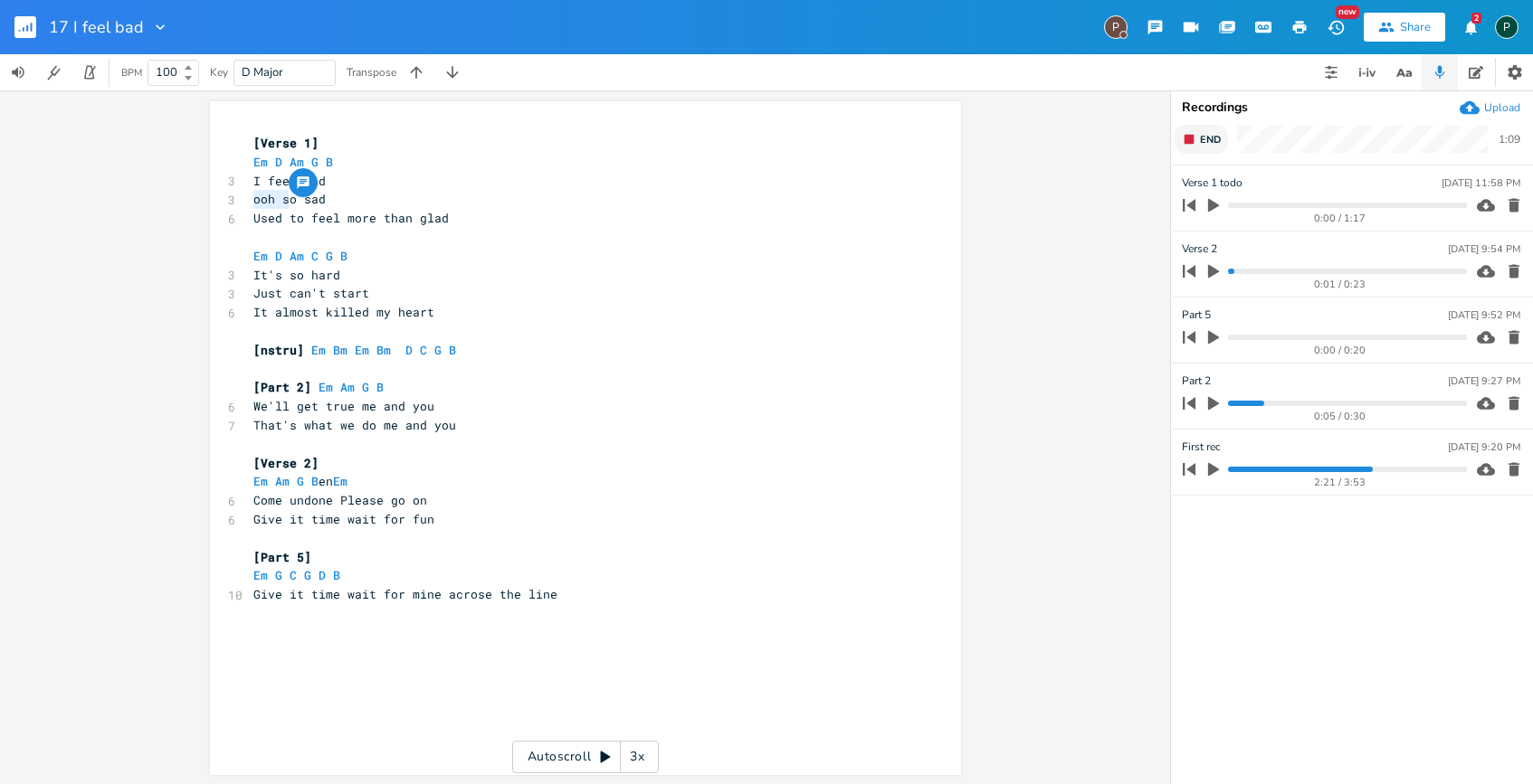
click at [1205, 143] on span "End" at bounding box center [1210, 139] width 21 height 14
click at [250, 132] on div "x [Verse 1] Em D Am G B 3 I feel bad 3 ooh so sad 6 Used to feel more than glad…" at bounding box center [576, 369] width 653 height 477
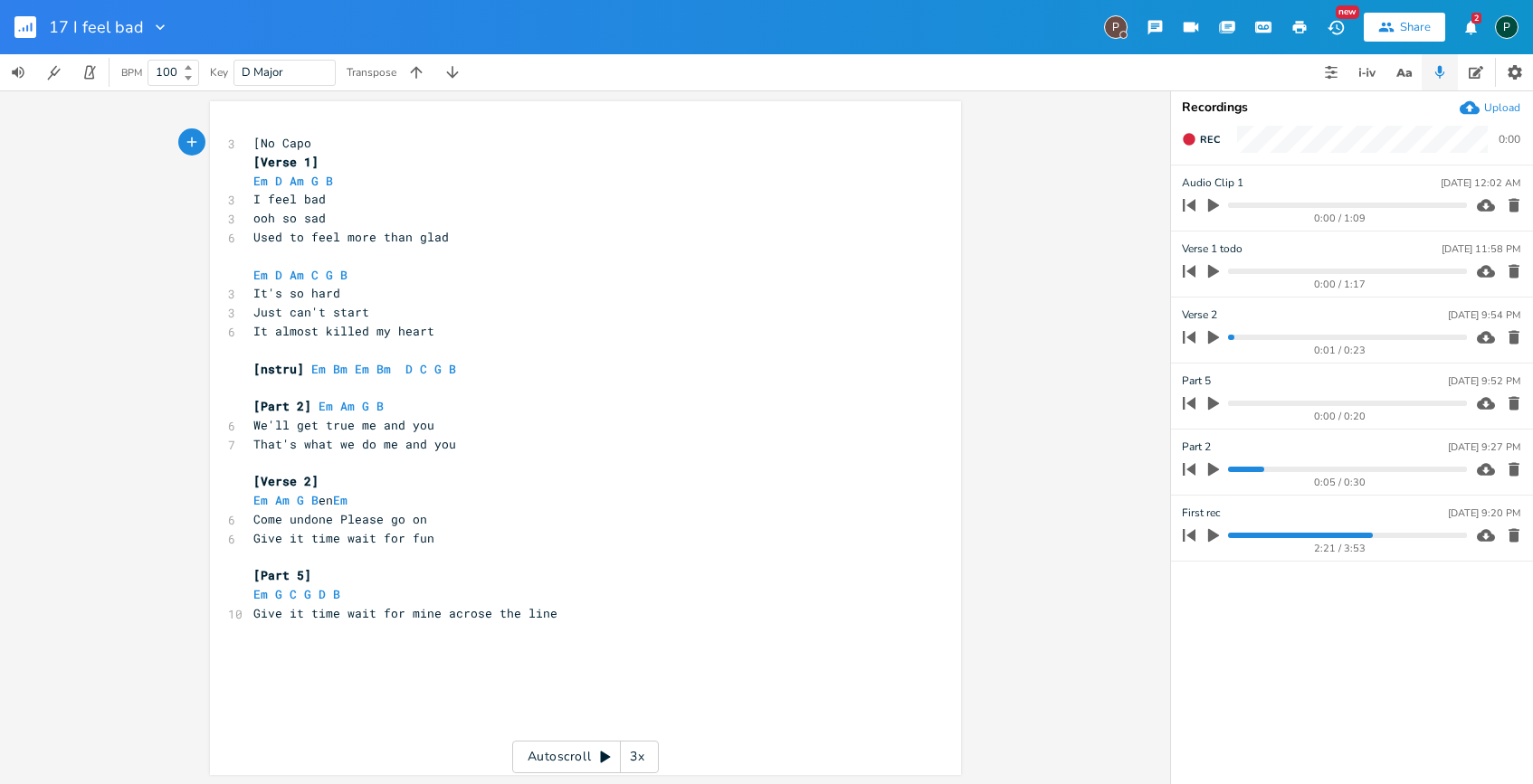
scroll to position [0, 54]
type textarea "[No Capo]"
type input "Part 5"
click at [350, 595] on pre "Em G C G D B" at bounding box center [576, 594] width 653 height 19
click at [1213, 467] on icon "button" at bounding box center [1213, 470] width 11 height 14
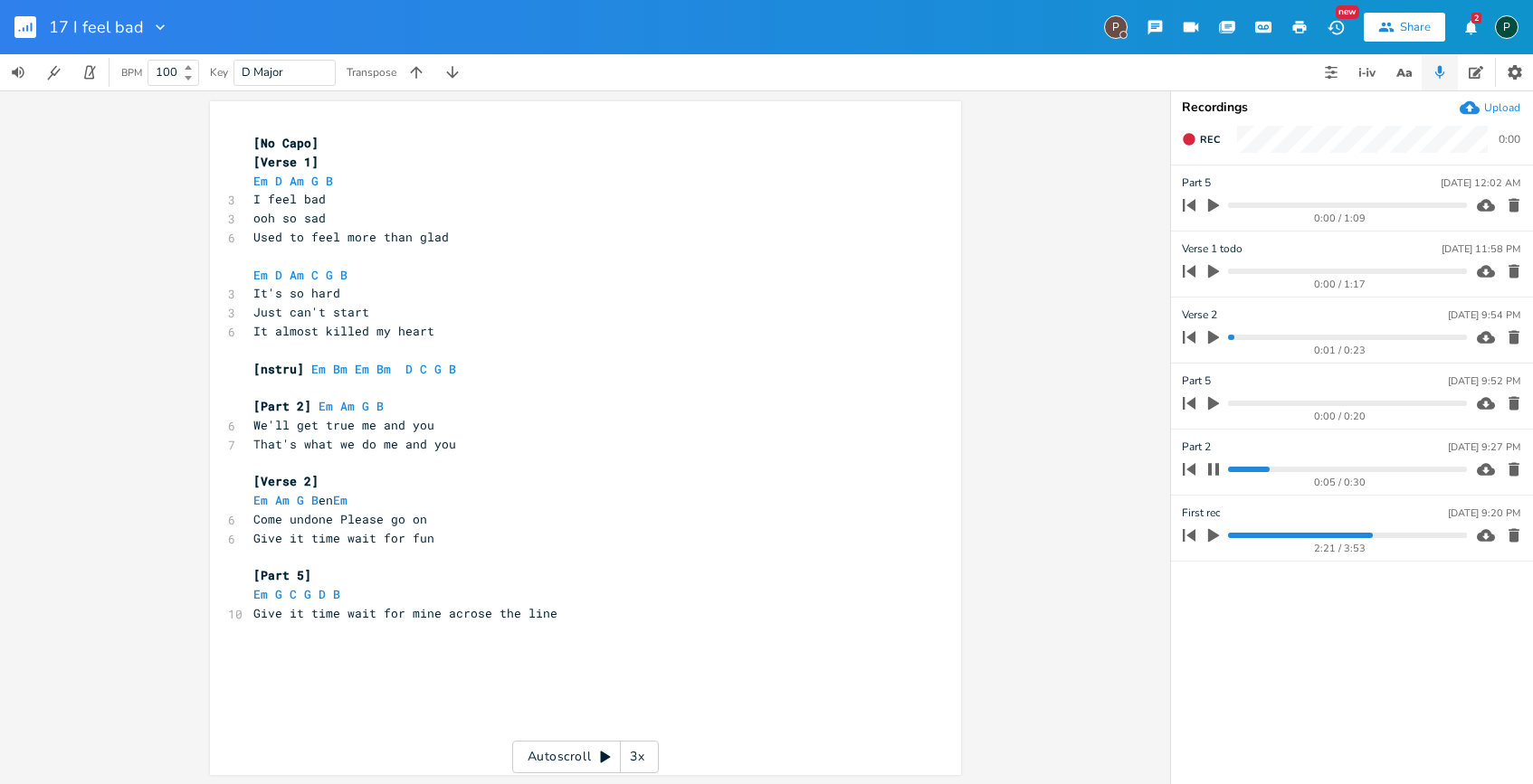
click at [1232, 467] on progress at bounding box center [1347, 468] width 238 height 5
click at [1222, 469] on button "button" at bounding box center [1214, 469] width 24 height 29
click at [1212, 192] on button "button" at bounding box center [1214, 205] width 24 height 29
click at [1238, 207] on progress at bounding box center [1347, 204] width 238 height 5
click at [1217, 202] on icon "button" at bounding box center [1213, 205] width 11 height 12
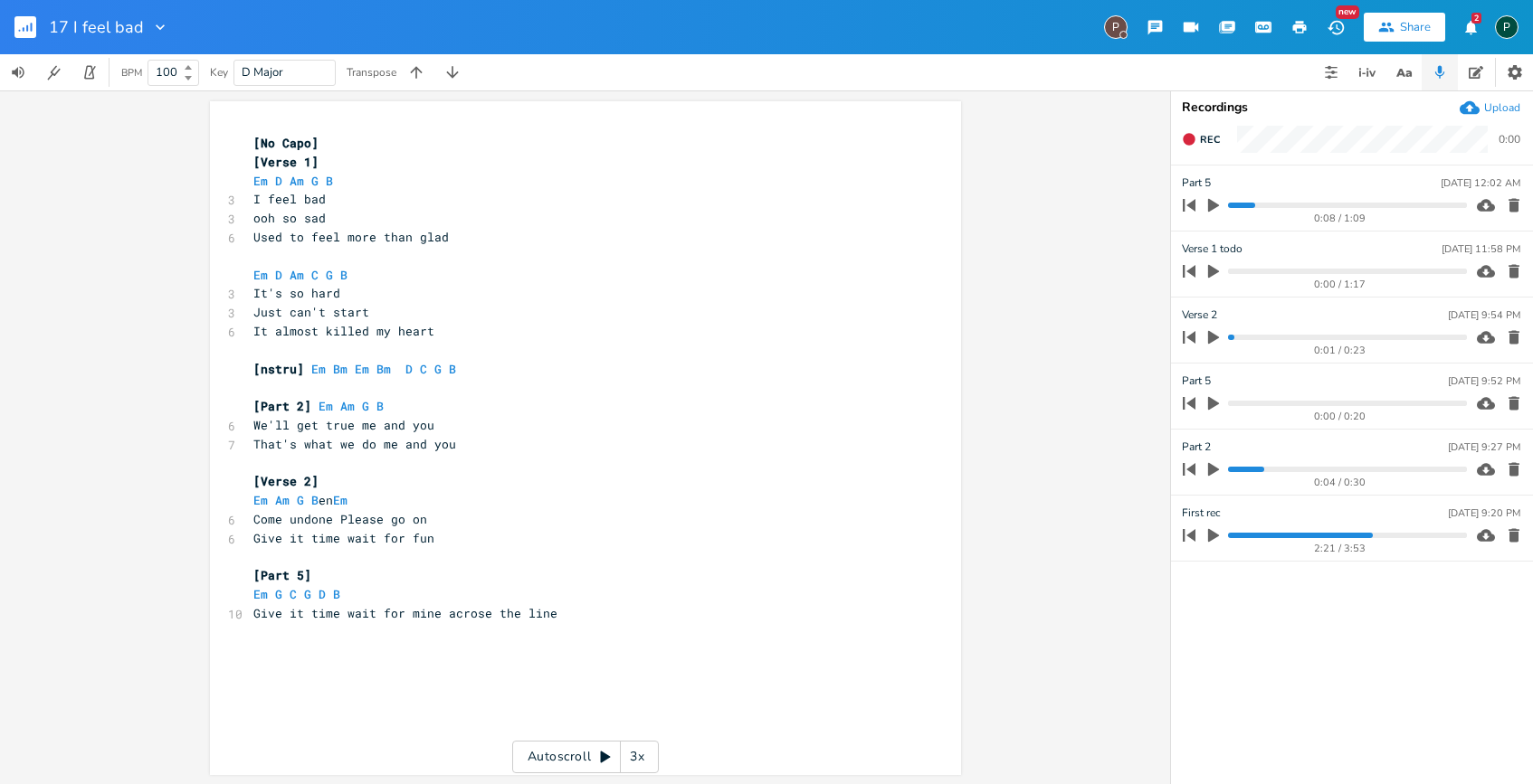
click at [1211, 466] on icon "button" at bounding box center [1213, 470] width 11 height 14
click at [1514, 471] on icon "button" at bounding box center [1513, 470] width 11 height 14
click at [1215, 176] on div "Part [DATE] 12:02 AM" at bounding box center [1352, 182] width 339 height 16
type input "Part 2"
click at [380, 409] on span "[Part 2] Em Am G B" at bounding box center [322, 405] width 138 height 16
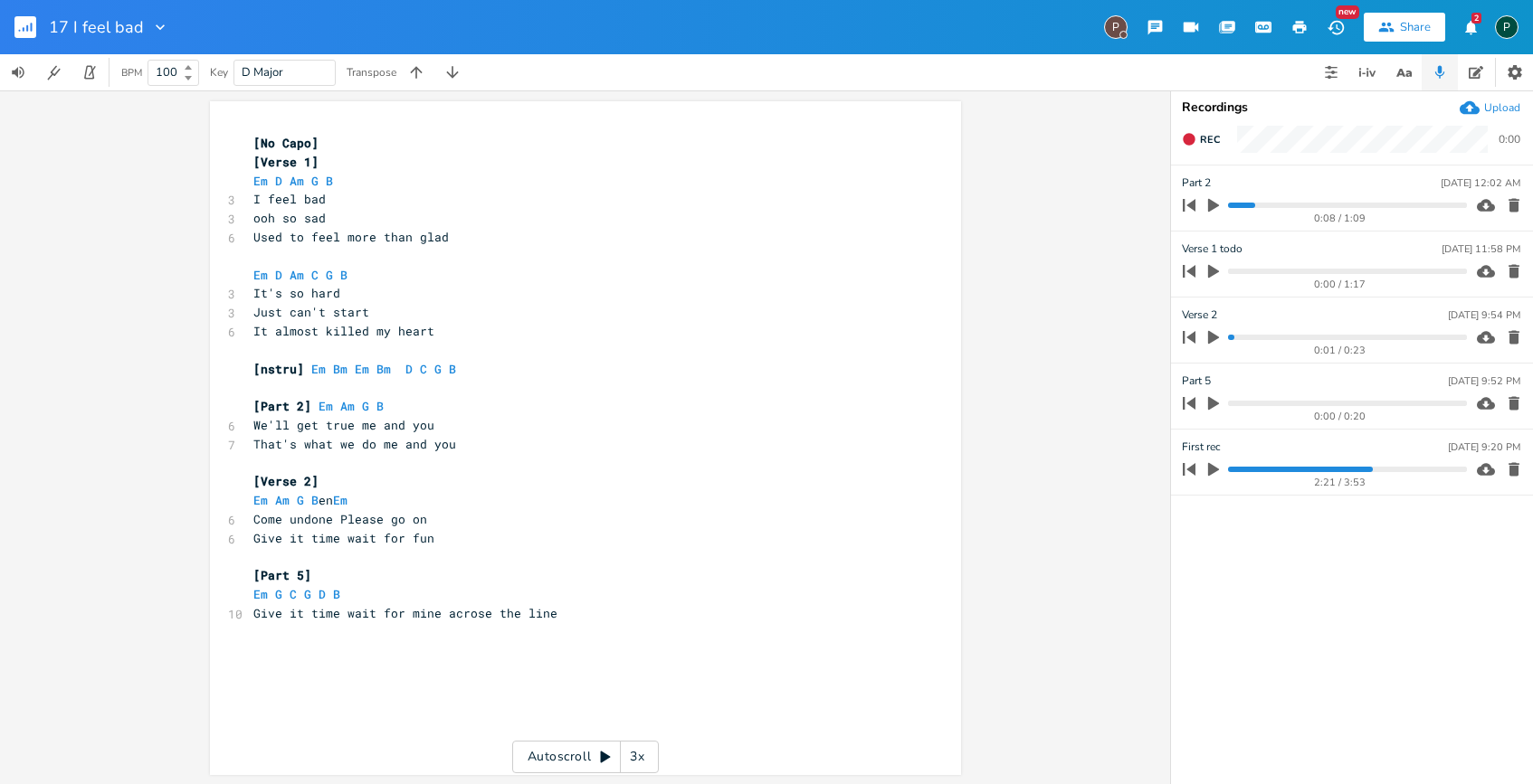
scroll to position [0, 0]
click at [1208, 205] on icon "button" at bounding box center [1213, 206] width 11 height 14
click at [384, 407] on pre "[Part 2] Em Am G B" at bounding box center [576, 406] width 653 height 19
type textarea "- B"
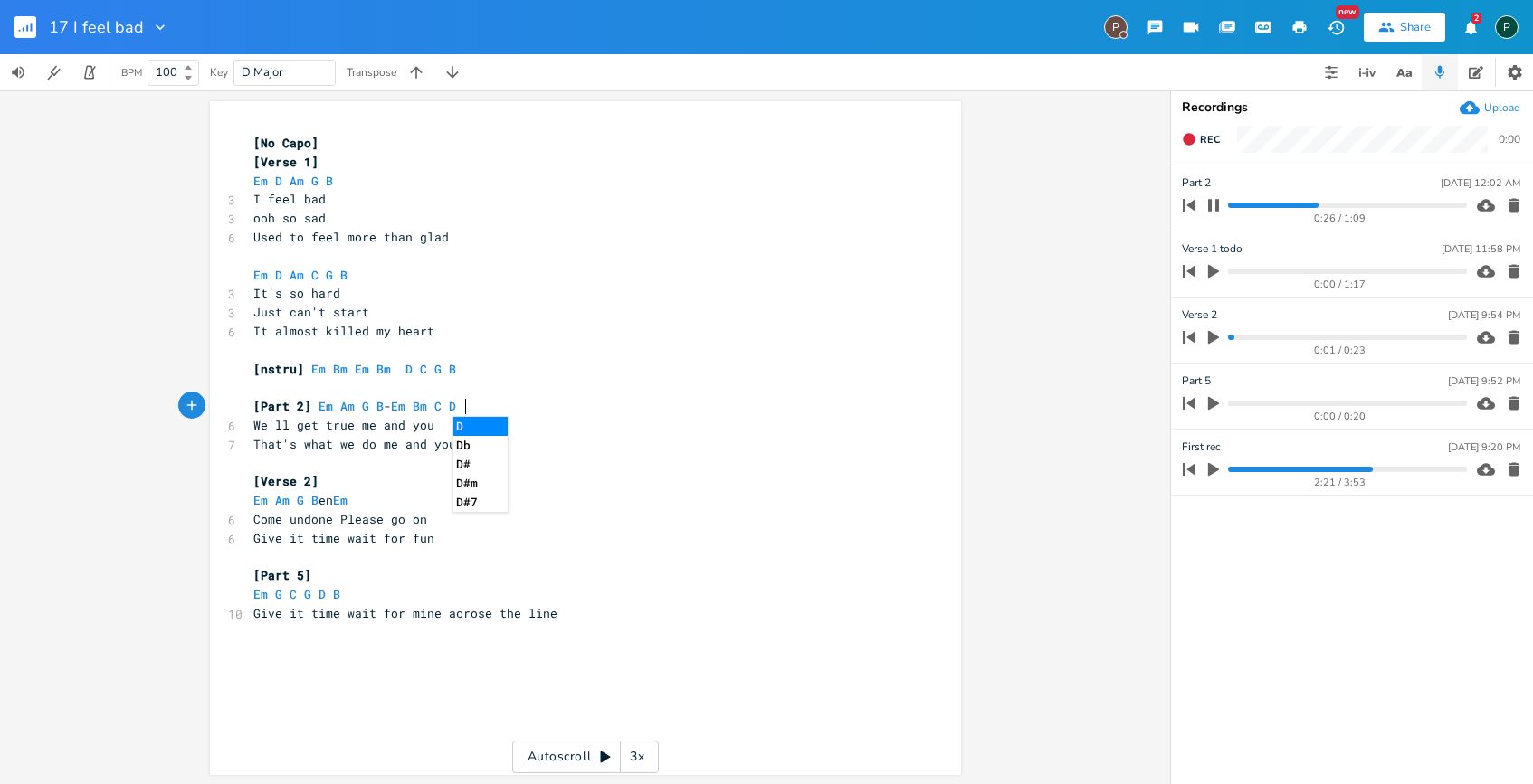
scroll to position [0, 64]
type textarea "Em Bm C D Em Bm"
type textarea "-"
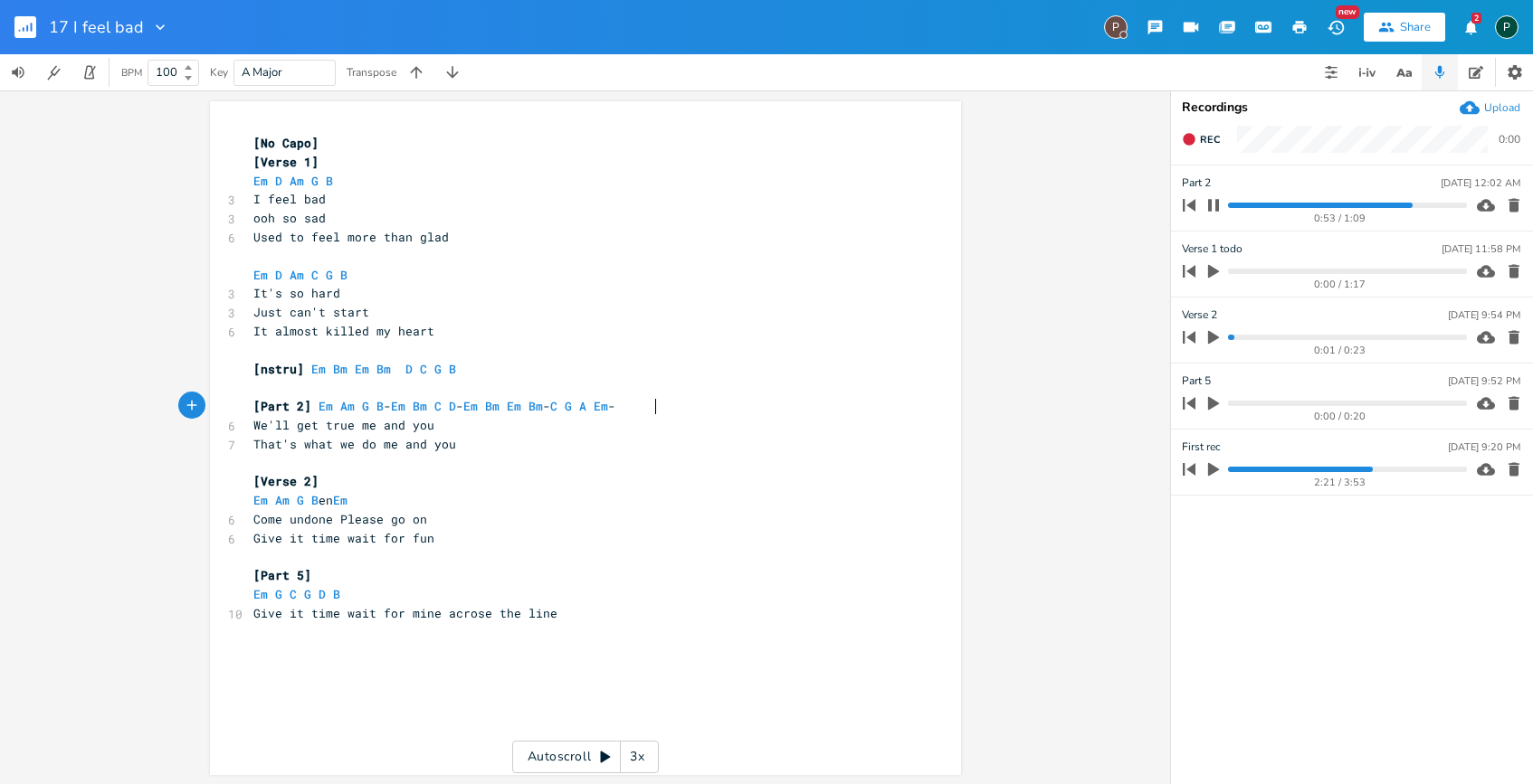
type textarea "Em Bm - C G A Em -"
type textarea "Em Bm Em Bm"
drag, startPoint x: 561, startPoint y: 411, endPoint x: 480, endPoint y: 411, distance: 81.0
click at [480, 411] on span "[Part 2] Em Am G B - Em Bm C D - Em Bm Em Bm - C G A Em -" at bounding box center [434, 405] width 362 height 16
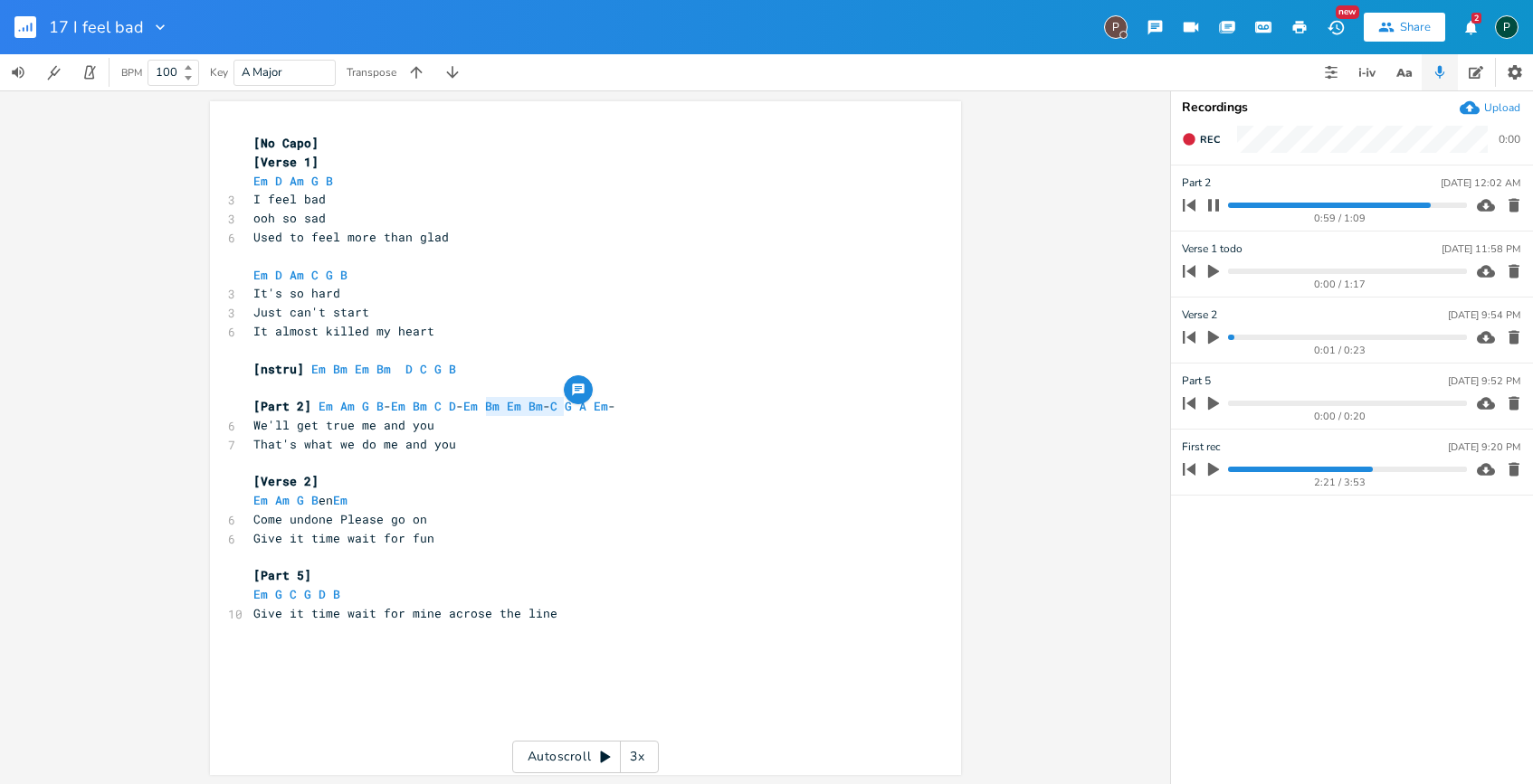
click at [683, 412] on pre "[Part 2] Em Am G B - Em Bm C D - Em Bm Em Bm - C G A Em -" at bounding box center [576, 406] width 653 height 19
paste textarea
click at [1216, 202] on icon "button" at bounding box center [1213, 205] width 11 height 12
